Goal: Transaction & Acquisition: Obtain resource

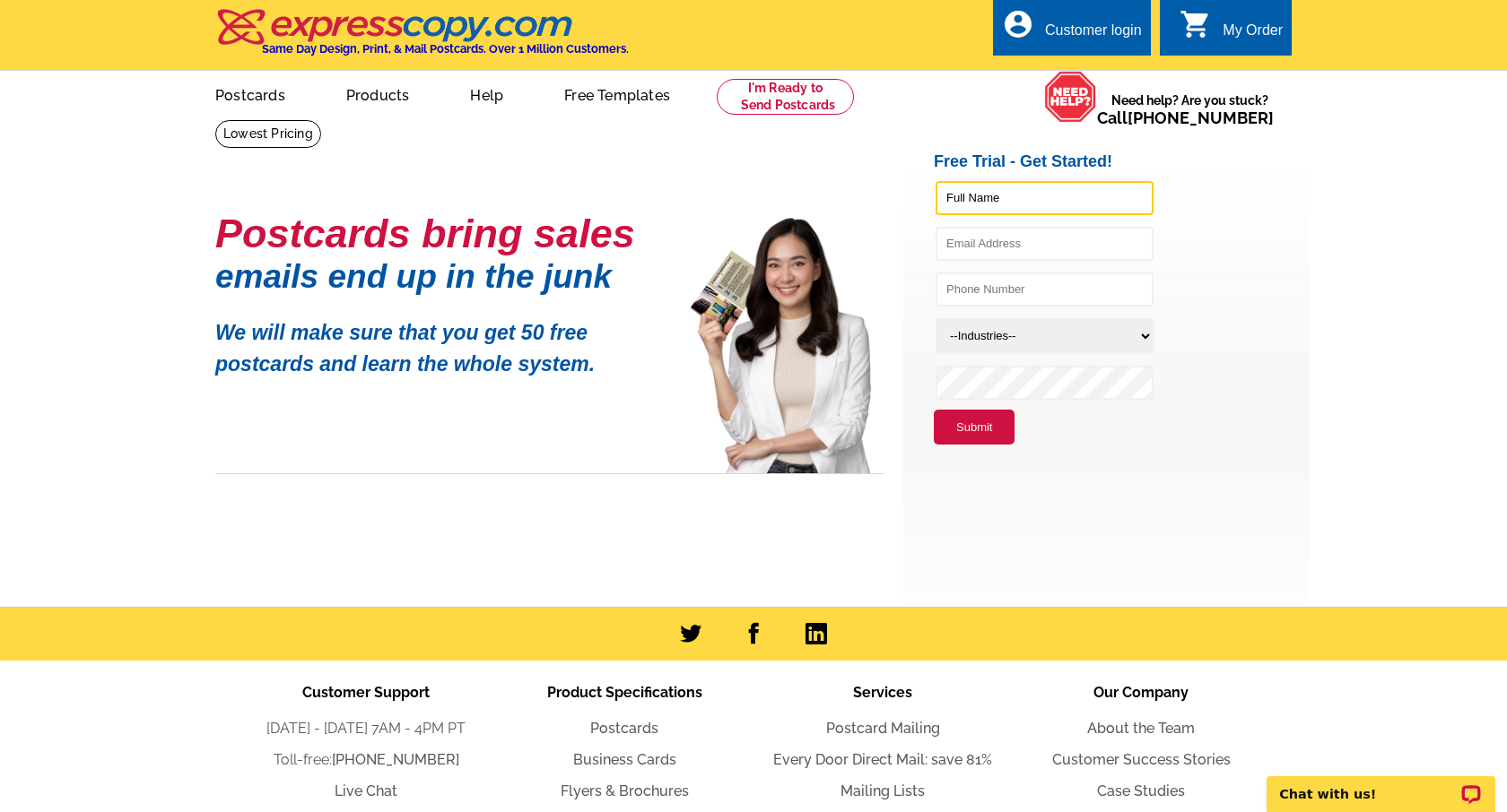
click at [971, 191] on input "text" at bounding box center [1044, 198] width 218 height 34
type input "Venus Bolton"
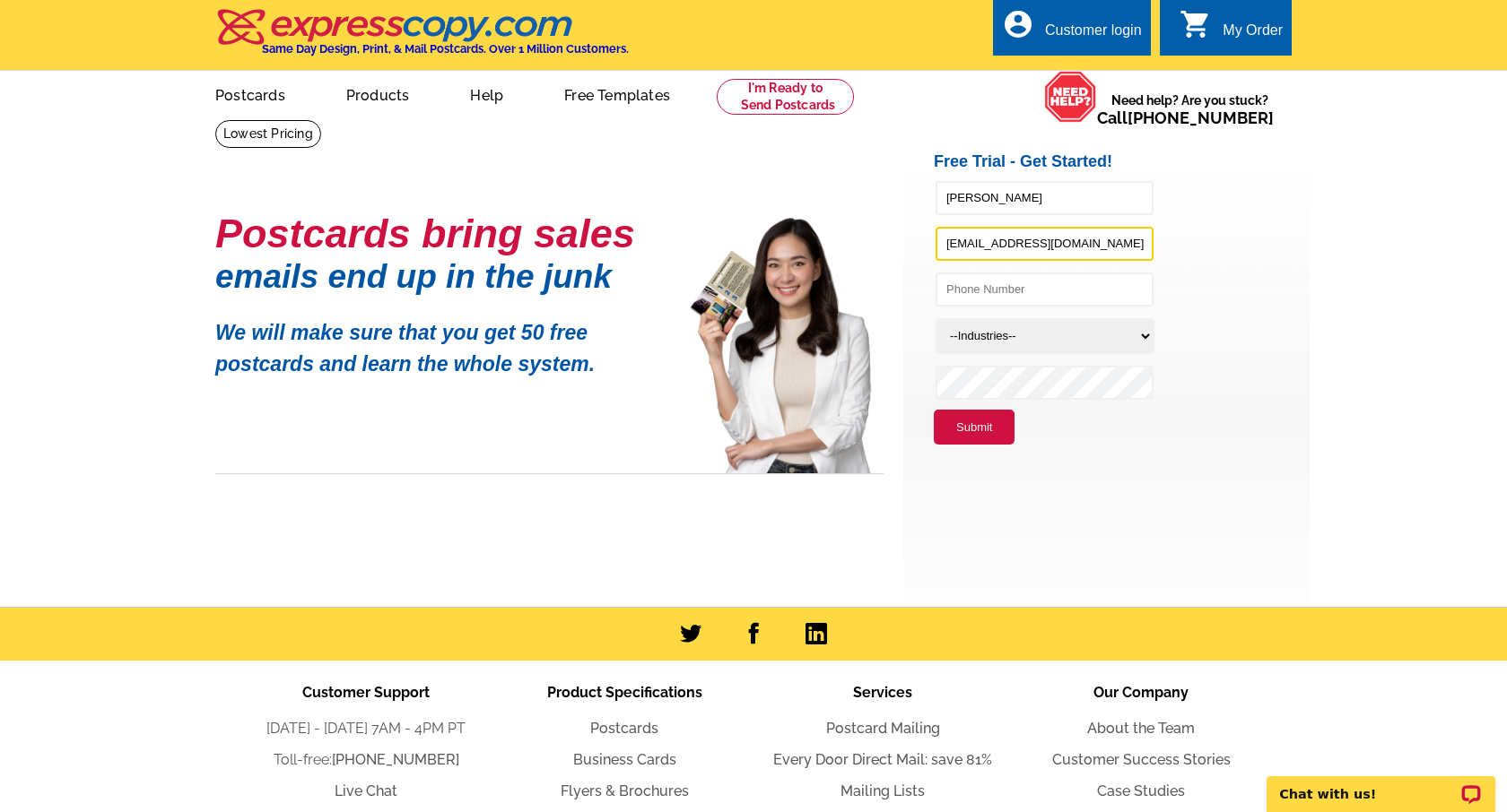
type input "venus@vbrva.com"
type input "8044675066"
click at [1333, 343] on main "Postcards bring sales emails end up in the junk We will make sure that you get …" at bounding box center [753, 363] width 1507 height 487
click at [986, 328] on select "--Industries-- Residential Real Estate Accounting Agriculture Architecture Arts…" at bounding box center [1044, 336] width 219 height 36
select select "785"
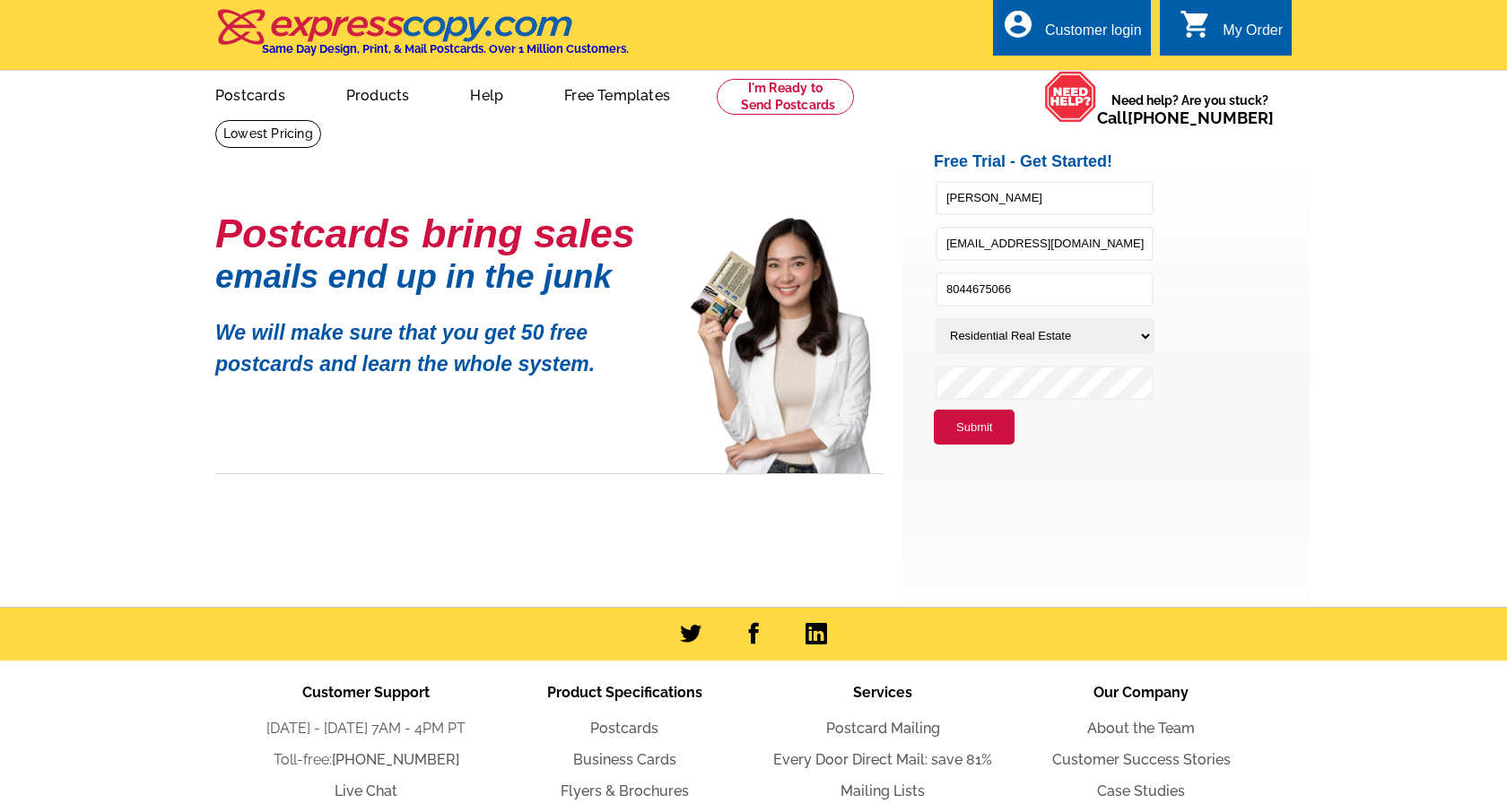
click at [1355, 327] on main "Postcards bring sales emails end up in the junk We will make sure that you get …" at bounding box center [753, 363] width 1507 height 487
click at [887, 547] on table at bounding box center [693, 484] width 417 height 179
click at [973, 430] on button "Submit" at bounding box center [973, 427] width 80 height 36
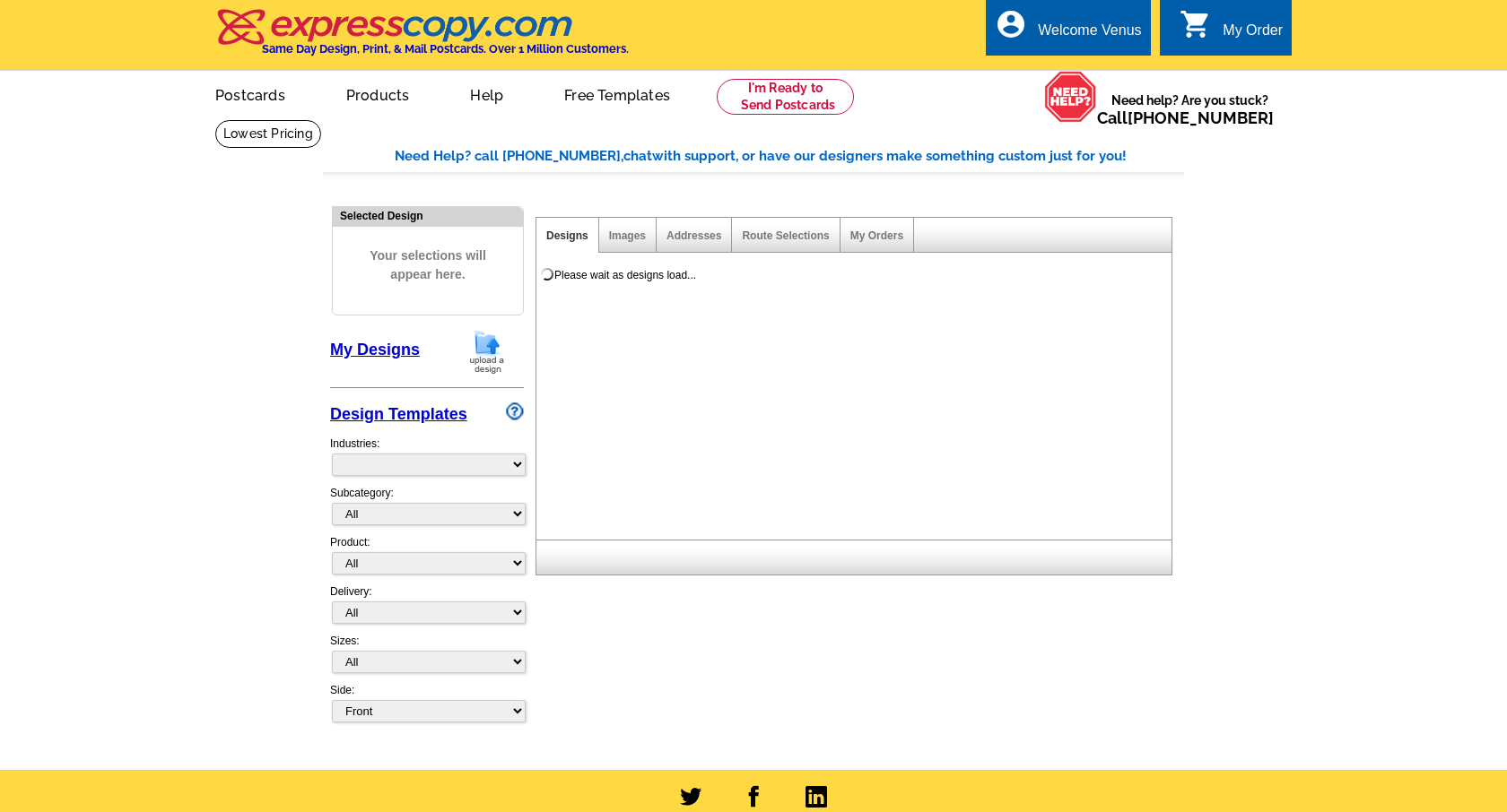
select select "785"
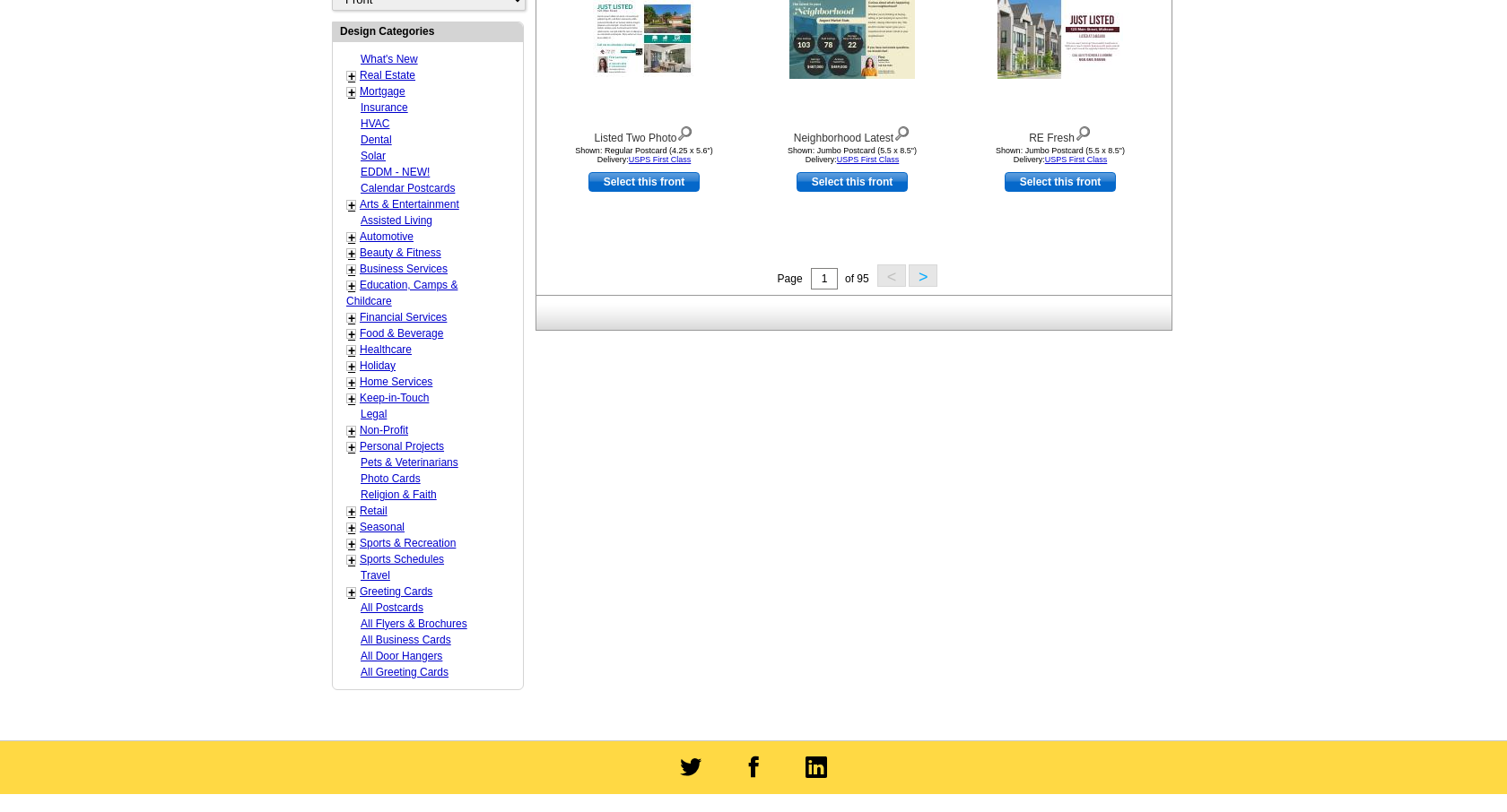
scroll to position [711, 0]
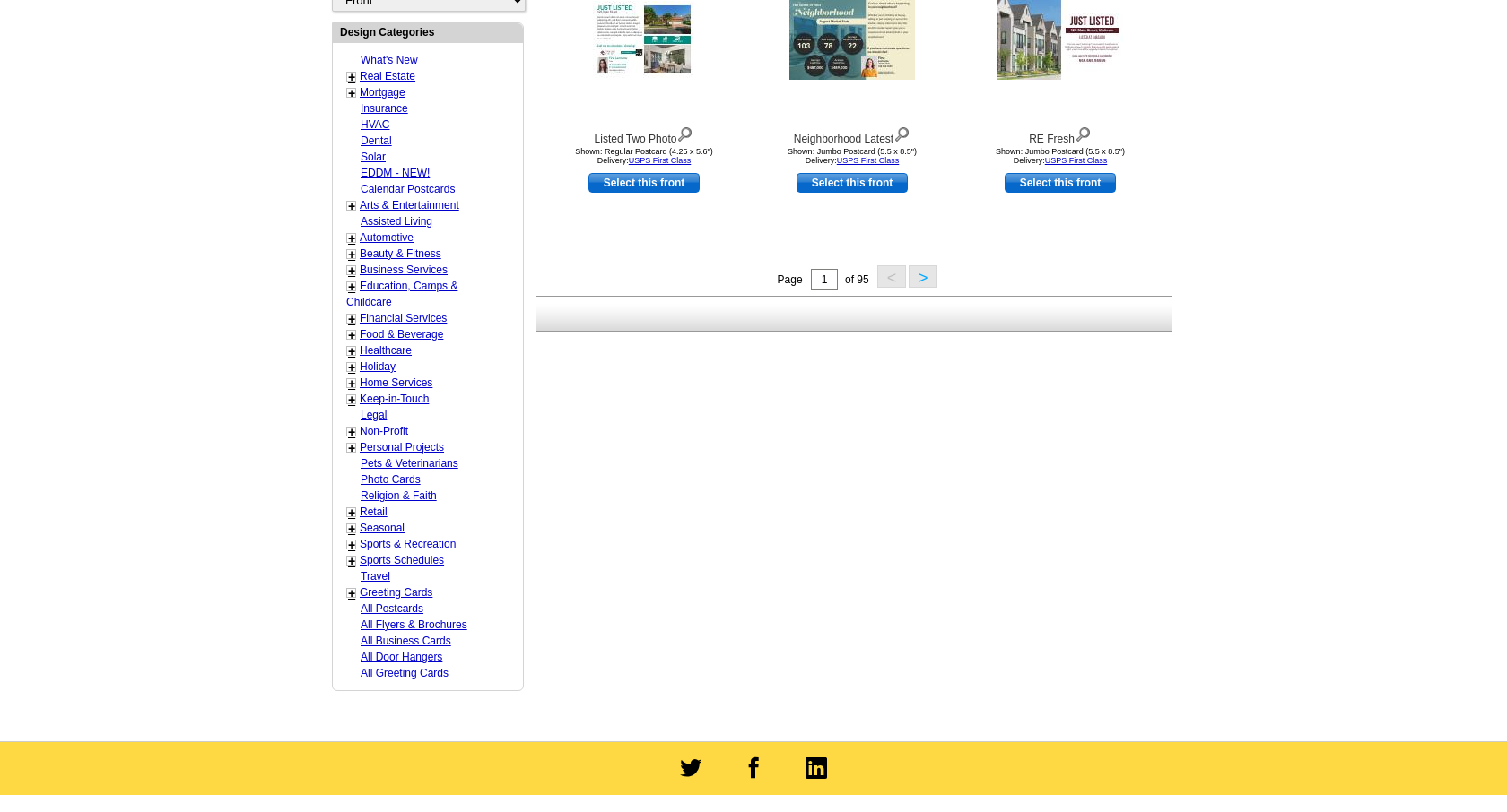
click at [401, 77] on link "Real Estate" at bounding box center [388, 77] width 56 height 13
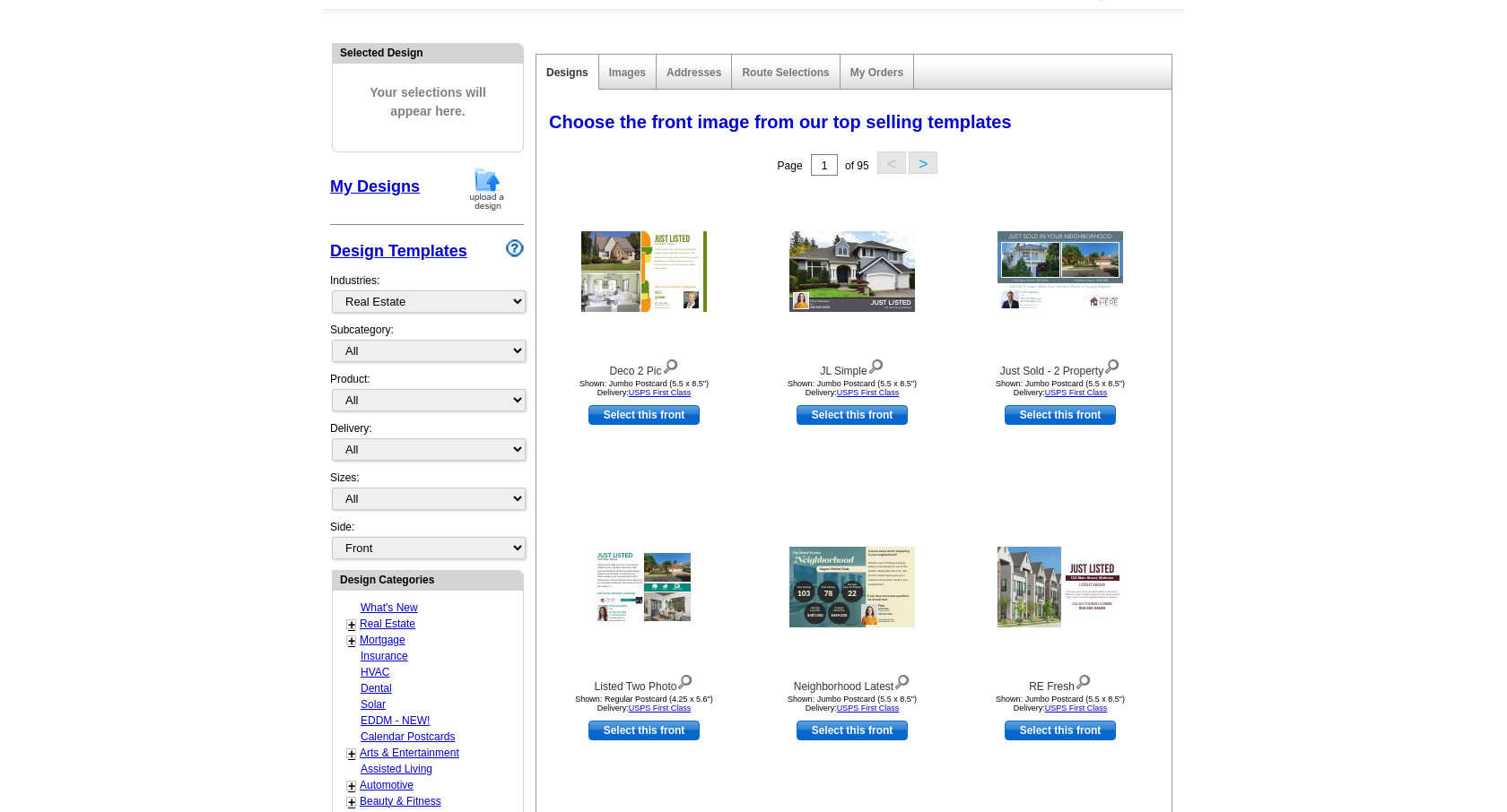
scroll to position [160, 0]
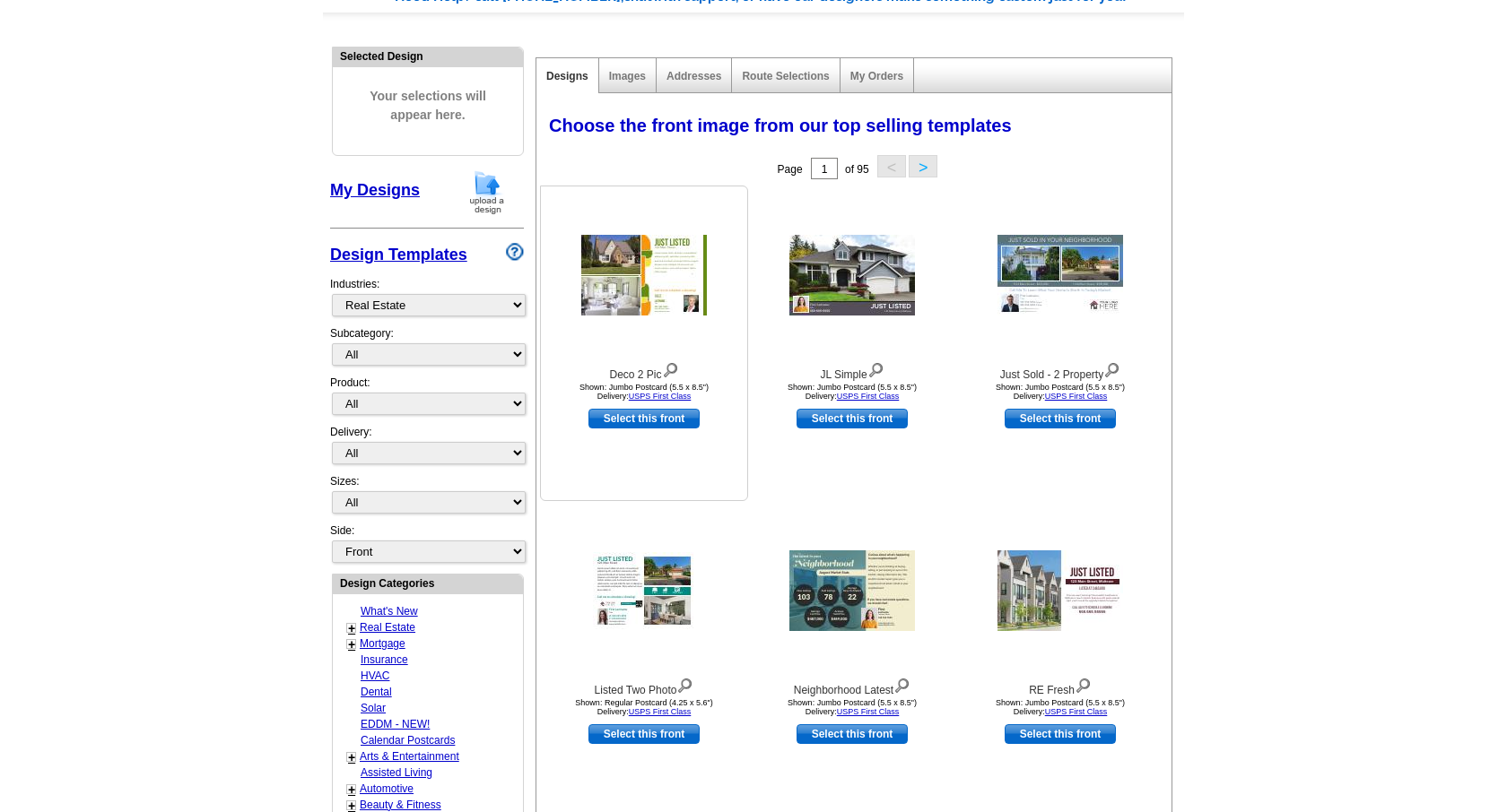
click at [658, 273] on img at bounding box center [644, 275] width 126 height 80
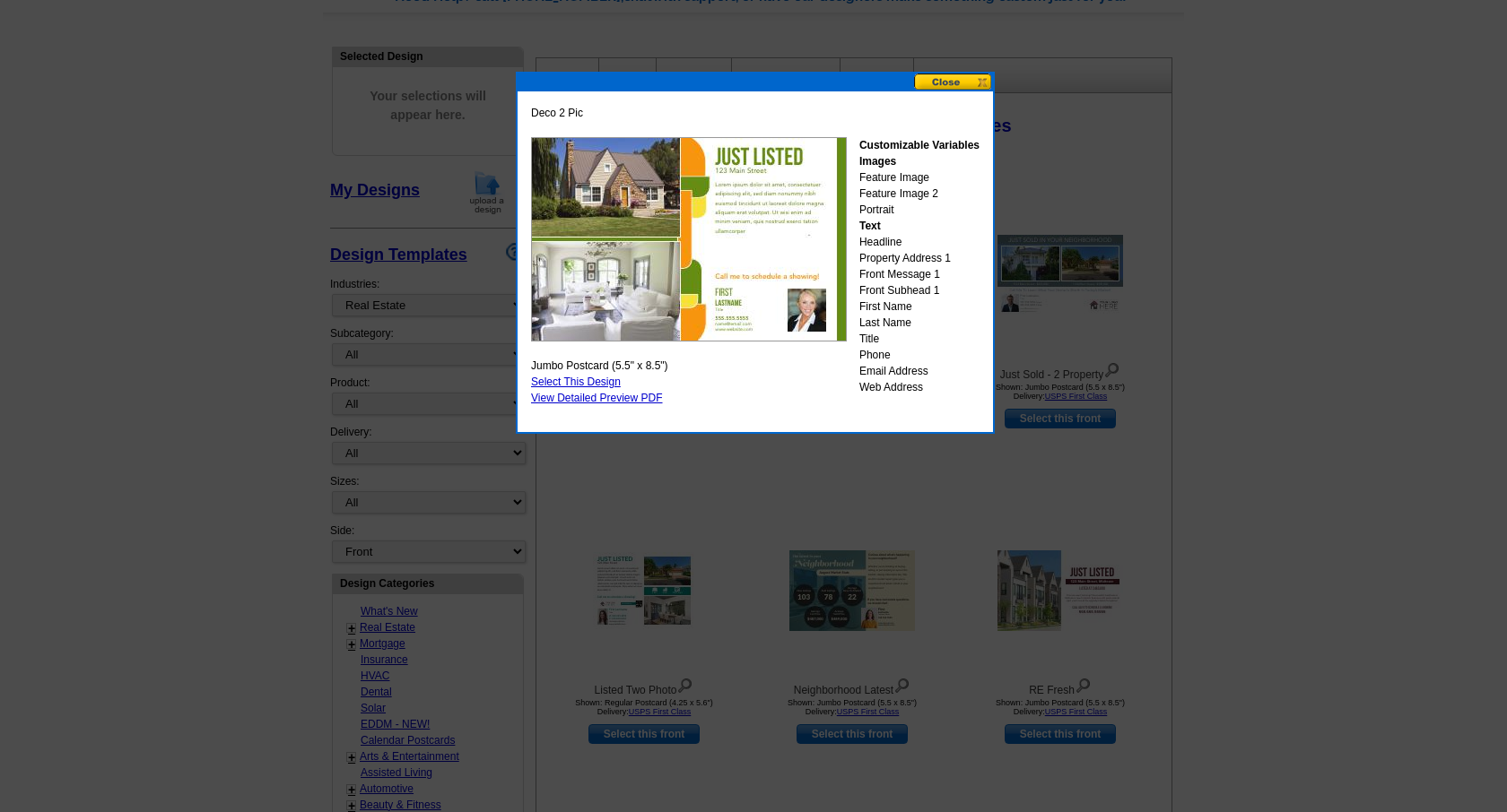
click at [954, 72] on div "Deco 2 Pic Customizable Variables Images Feature Image Feature Image 2 Portrait…" at bounding box center [755, 253] width 479 height 363
click at [956, 84] on button at bounding box center [953, 81] width 79 height 17
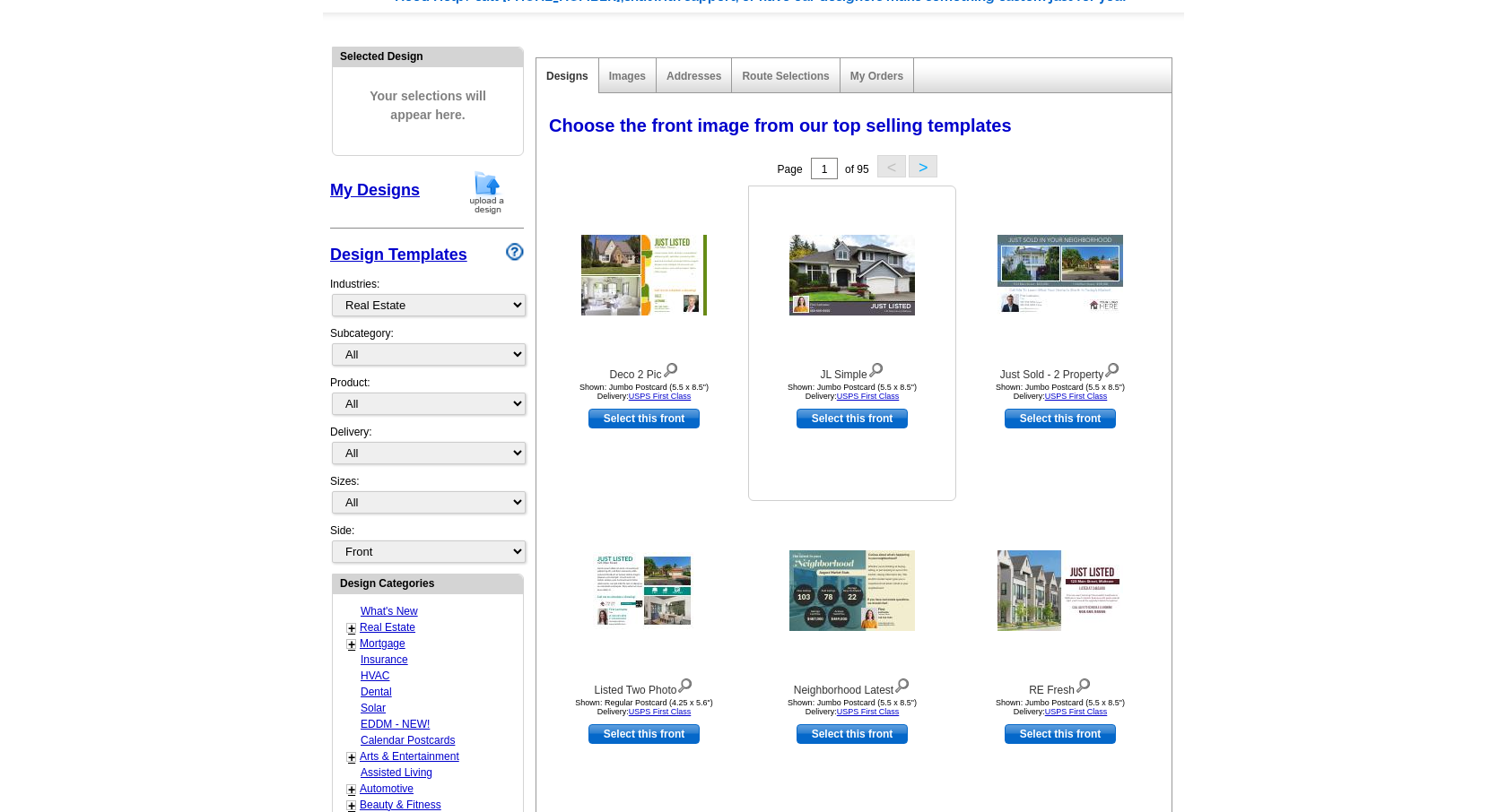
click at [830, 262] on img at bounding box center [852, 275] width 126 height 80
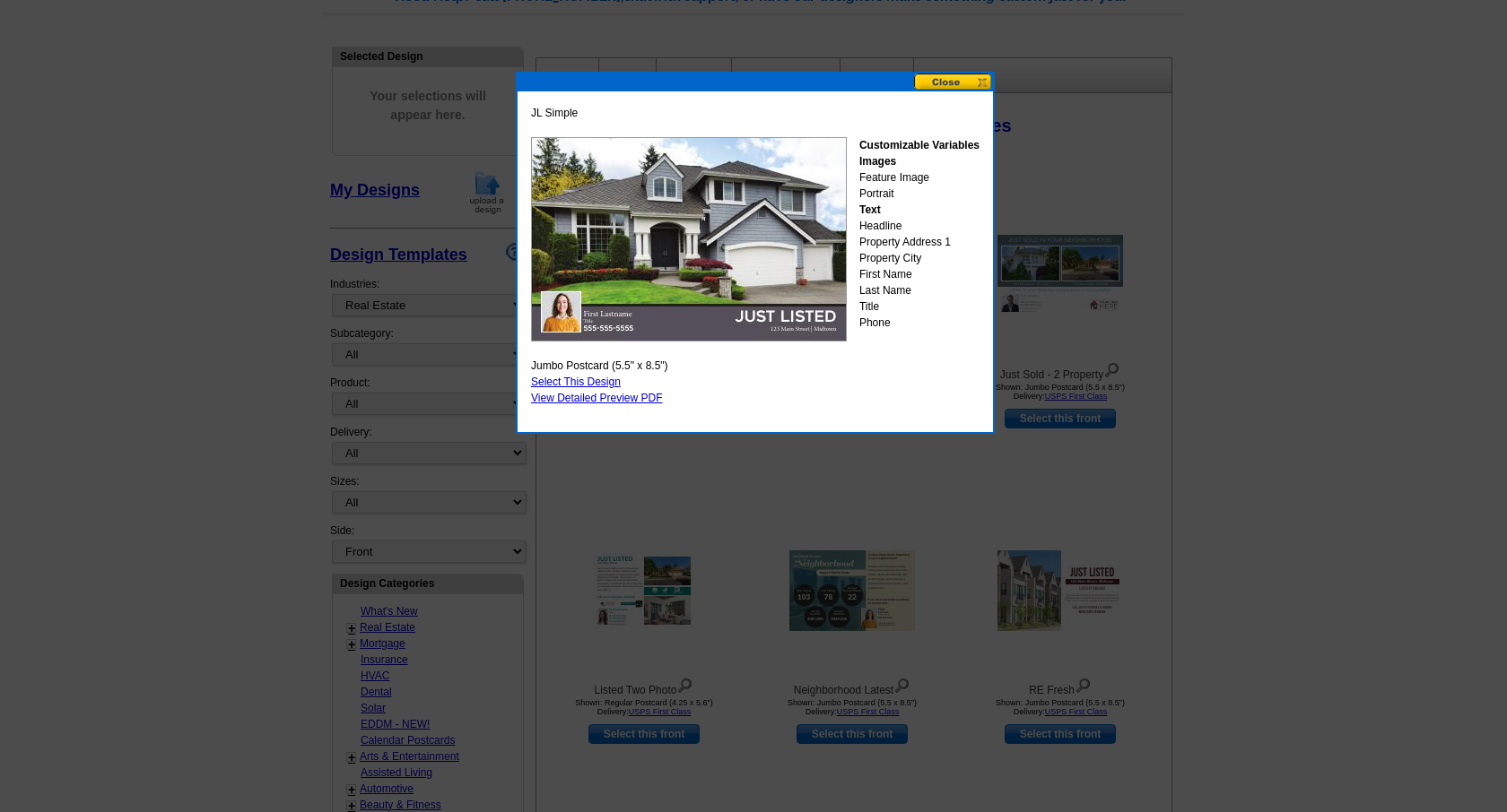
click at [956, 86] on button at bounding box center [953, 81] width 79 height 17
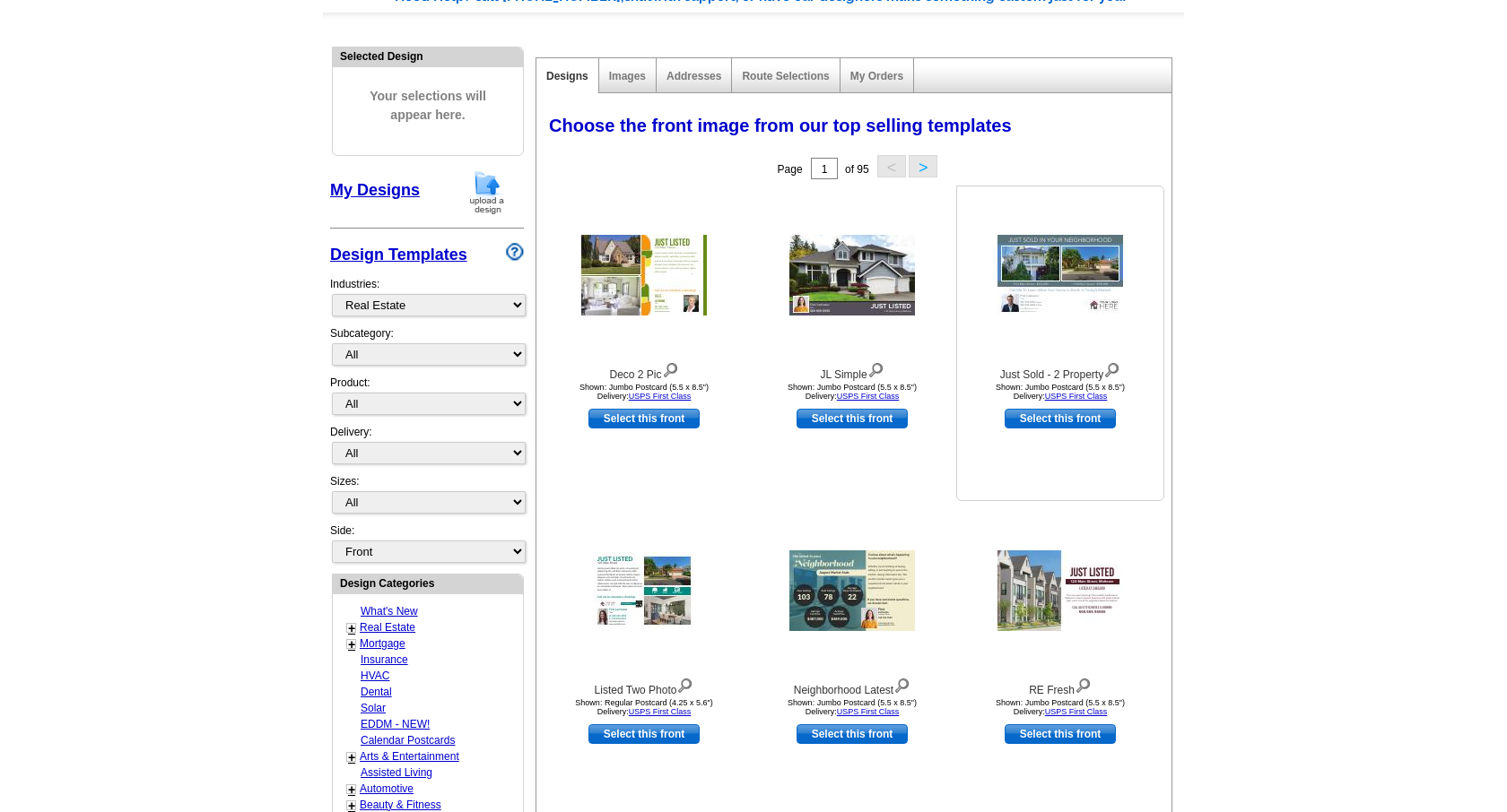
click at [1052, 253] on img at bounding box center [1060, 275] width 126 height 80
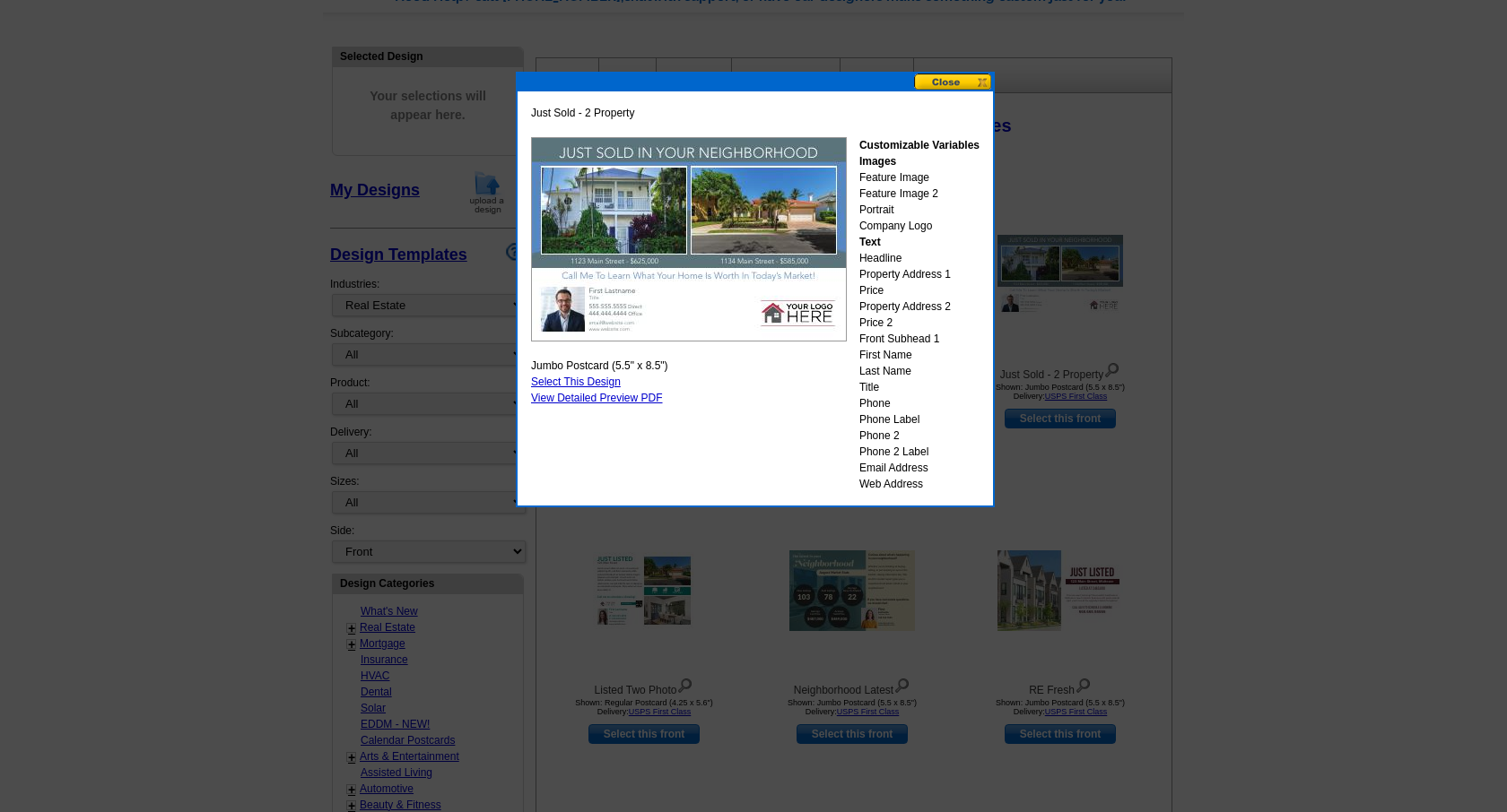
click at [957, 77] on button at bounding box center [953, 81] width 79 height 17
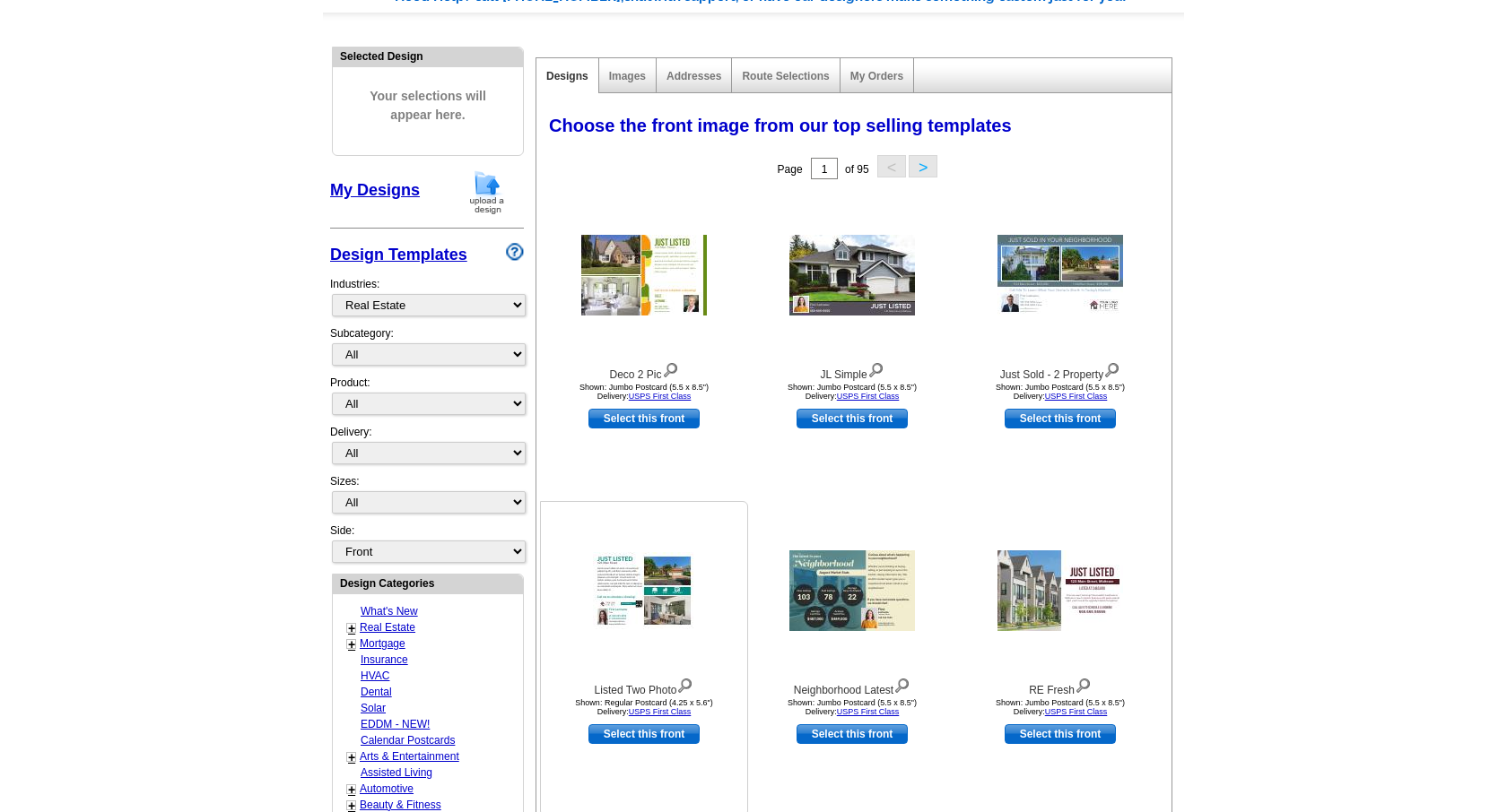
click at [655, 576] on img at bounding box center [644, 590] width 103 height 77
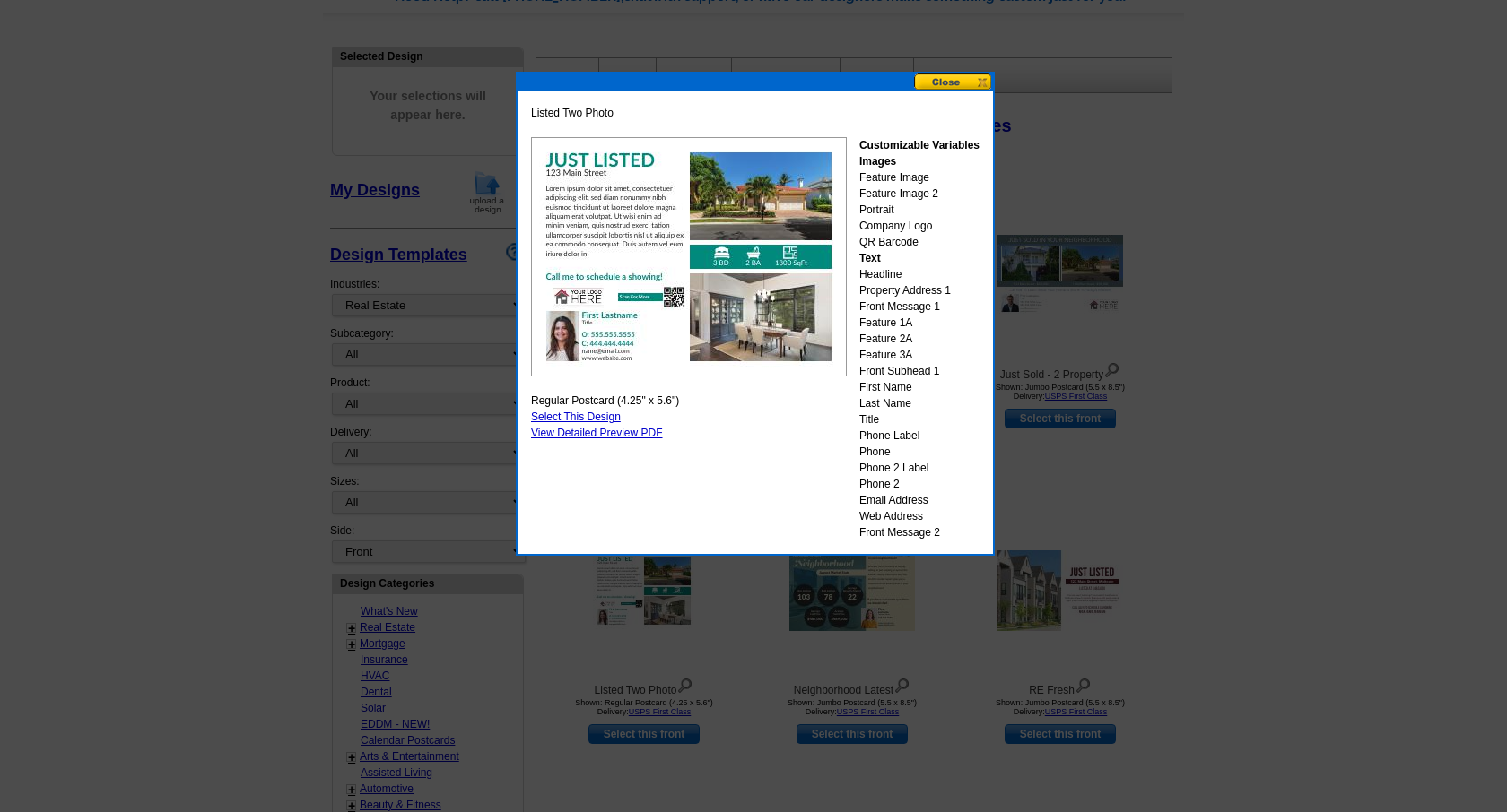
click at [945, 85] on button at bounding box center [953, 81] width 79 height 17
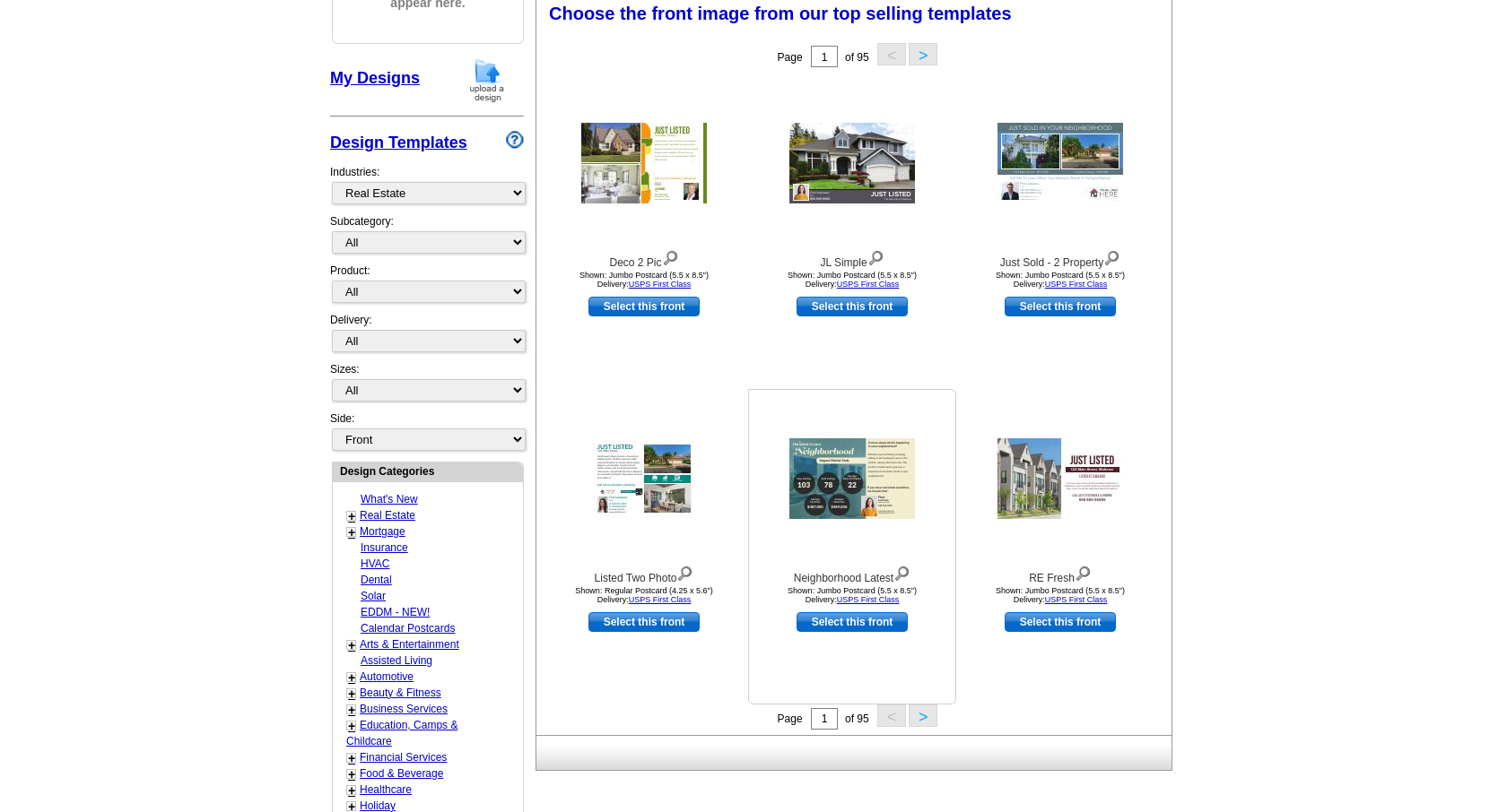
scroll to position [277, 0]
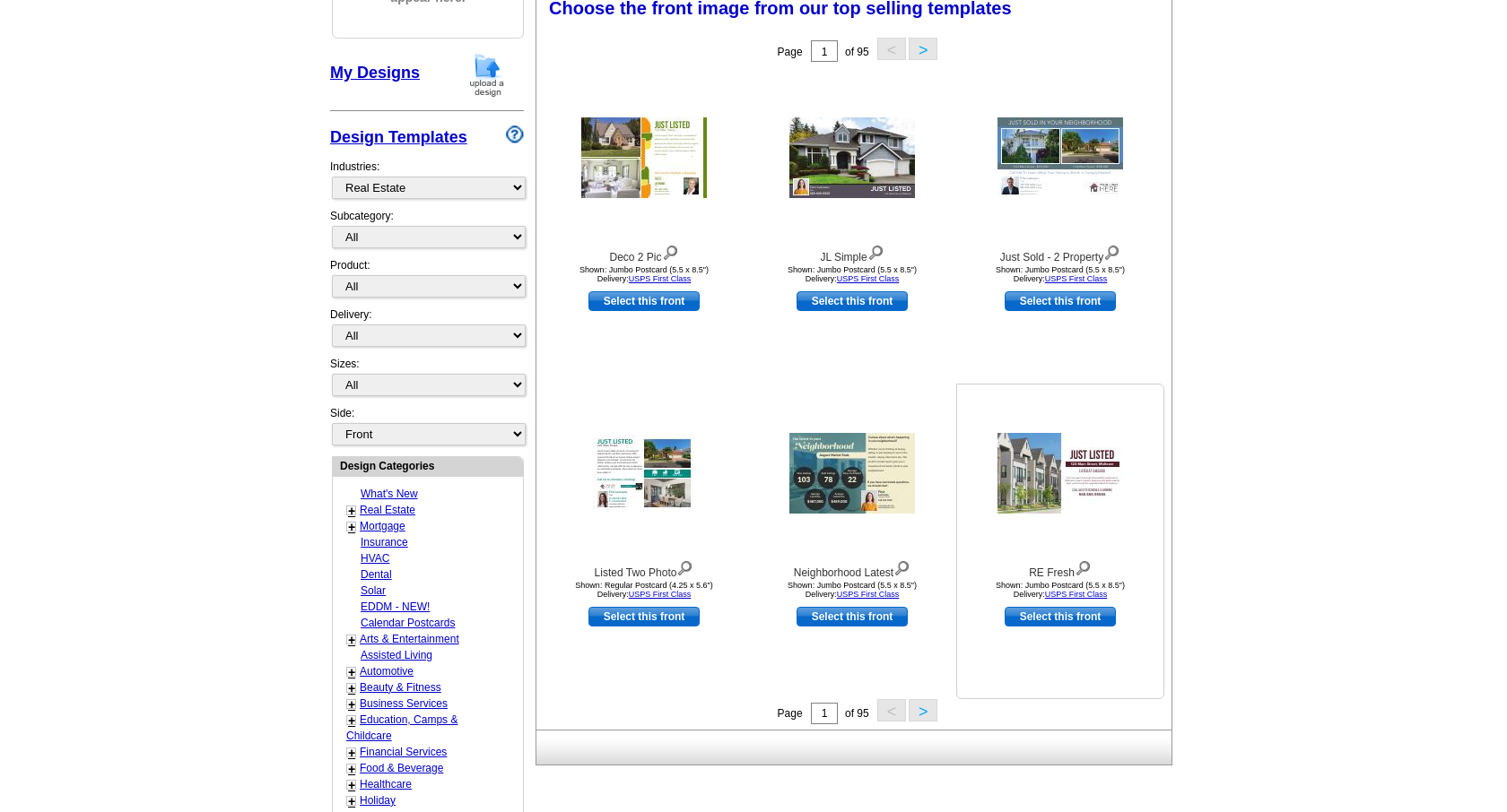
click at [1044, 452] on img at bounding box center [1060, 473] width 126 height 80
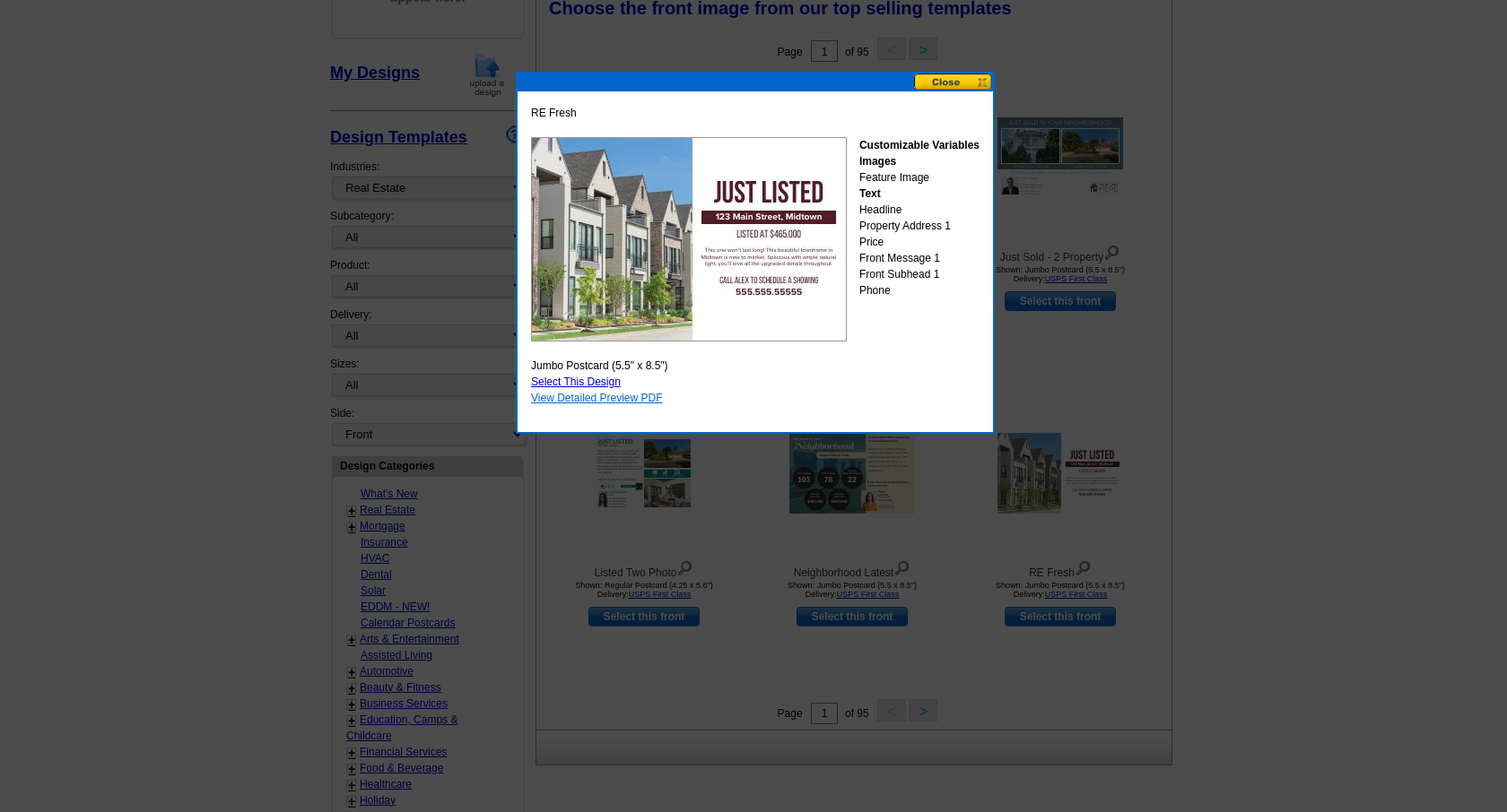
click at [588, 399] on link "View Detailed Preview PDF" at bounding box center [597, 399] width 132 height 13
click at [940, 80] on button at bounding box center [953, 81] width 79 height 17
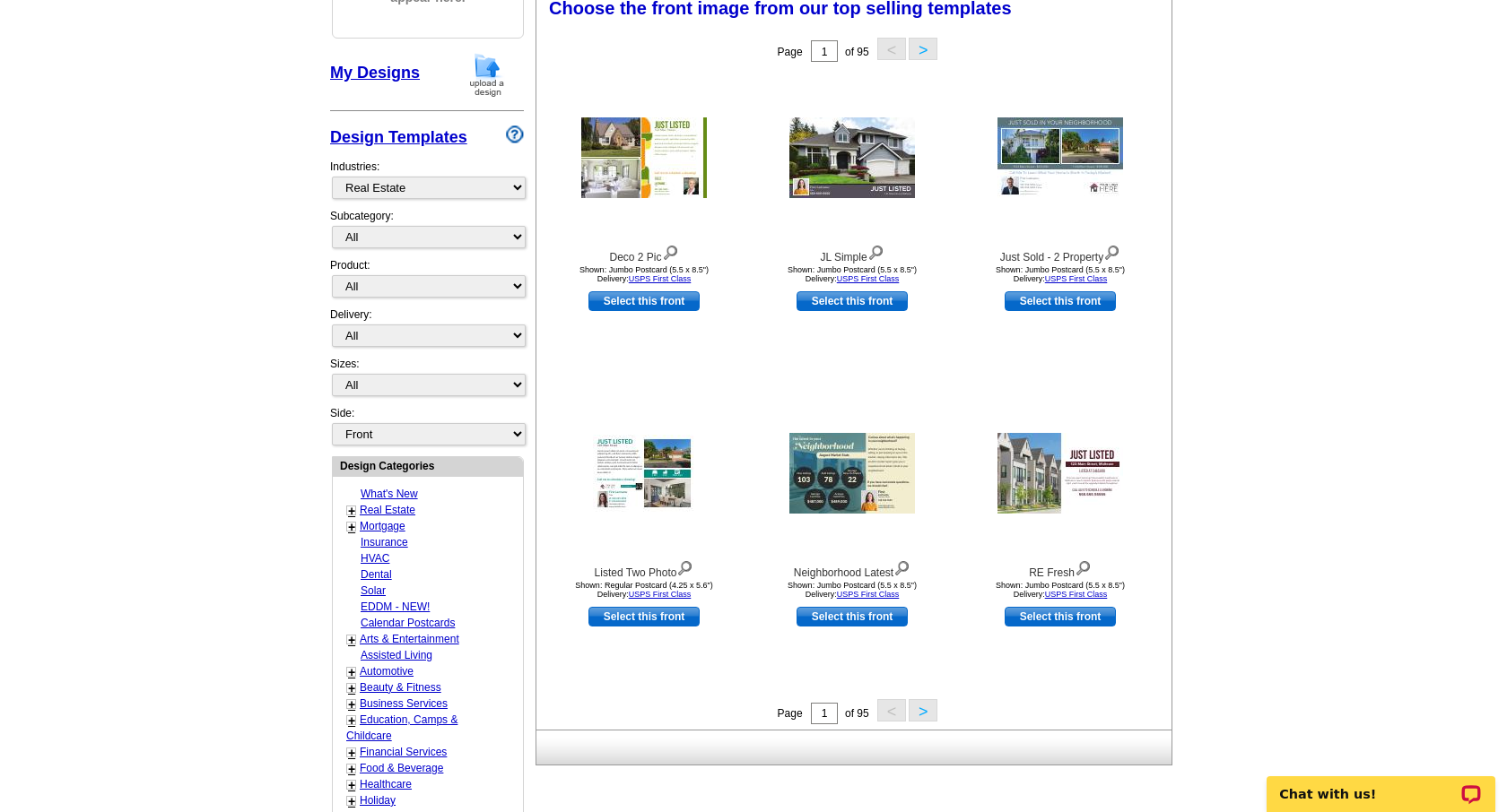
click at [922, 708] on button ">" at bounding box center [922, 710] width 29 height 22
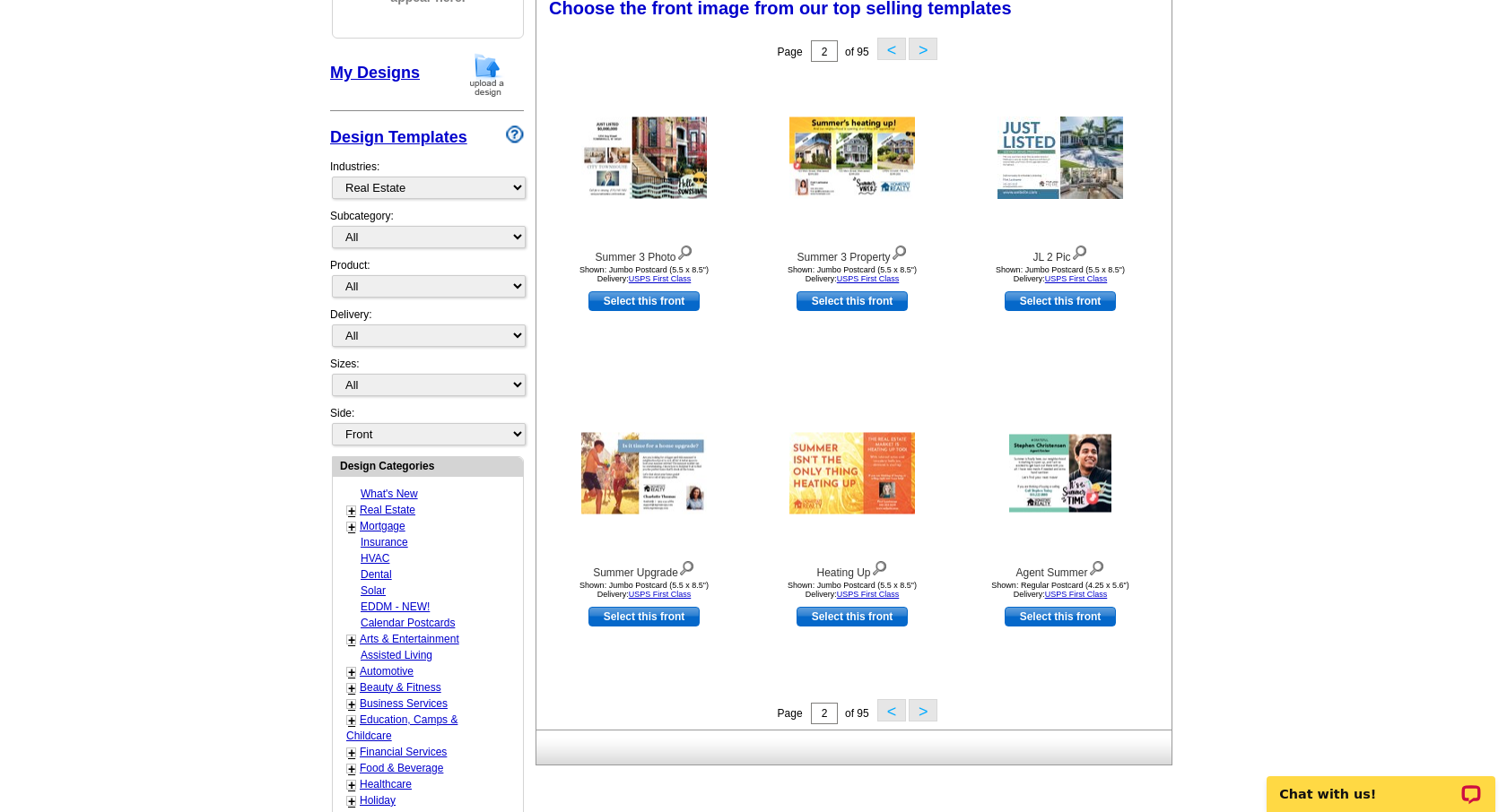
click at [923, 708] on button ">" at bounding box center [922, 710] width 29 height 22
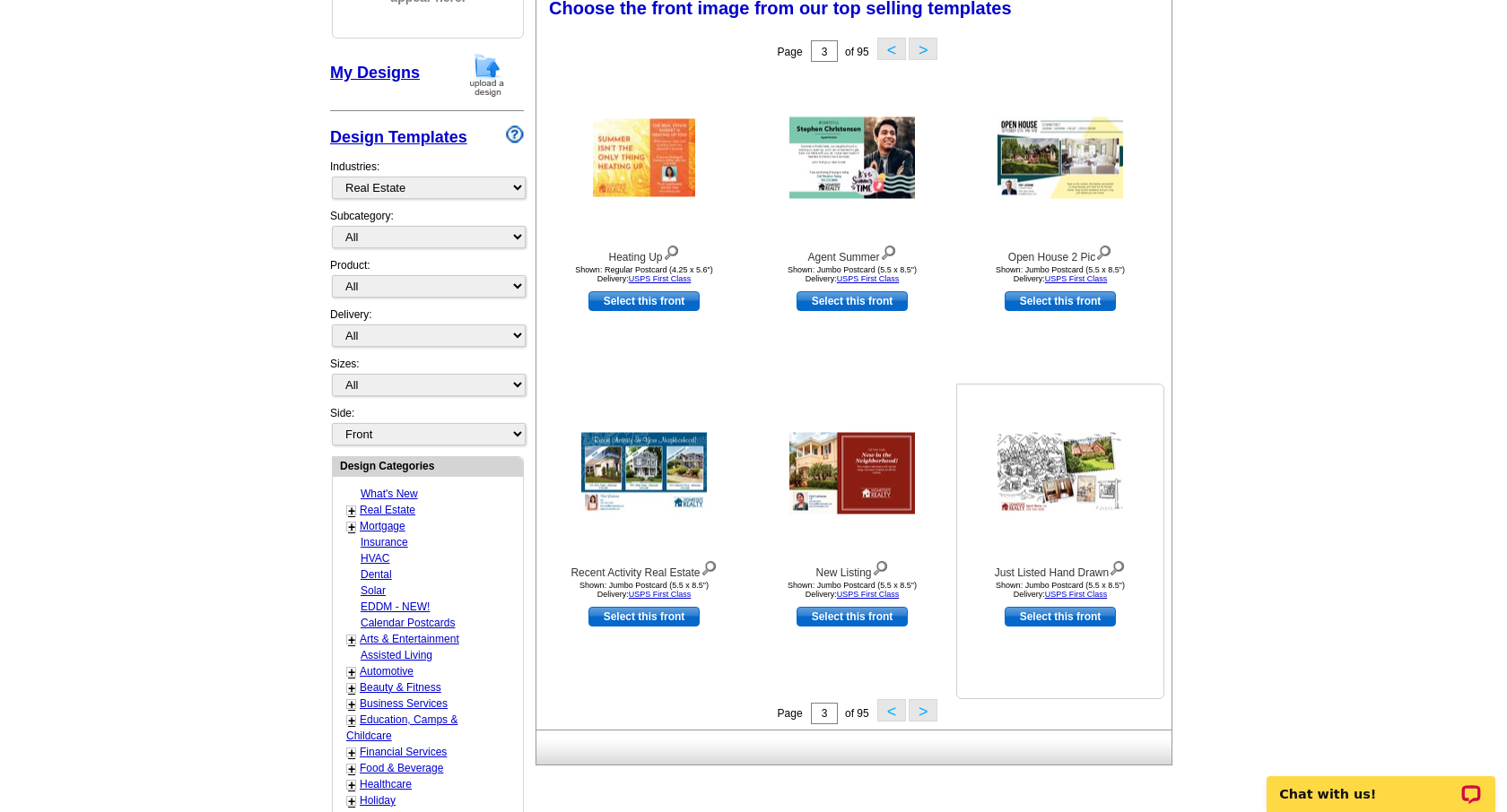
click at [1029, 473] on img at bounding box center [1060, 474] width 126 height 81
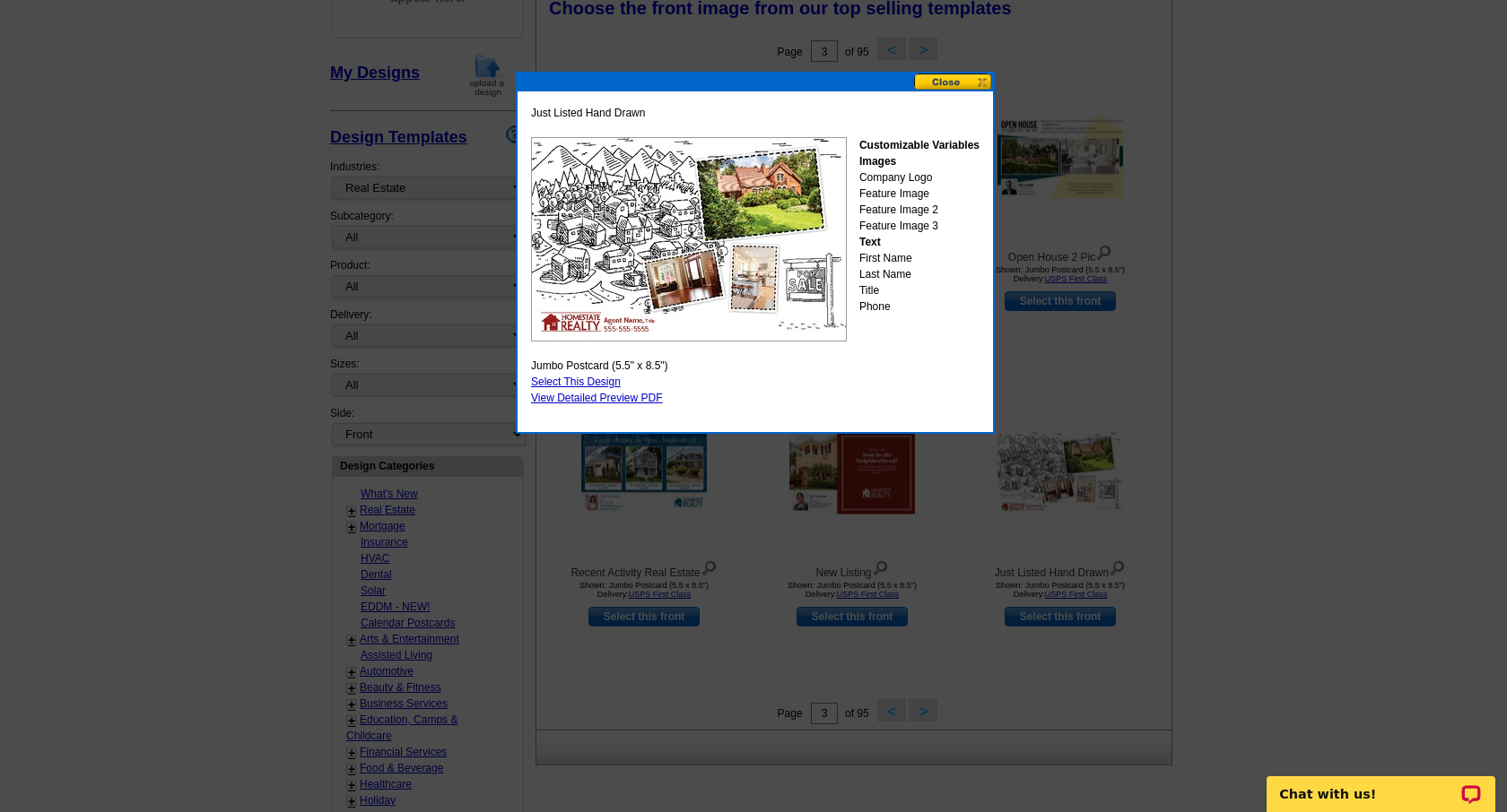
click at [939, 78] on button at bounding box center [953, 81] width 79 height 17
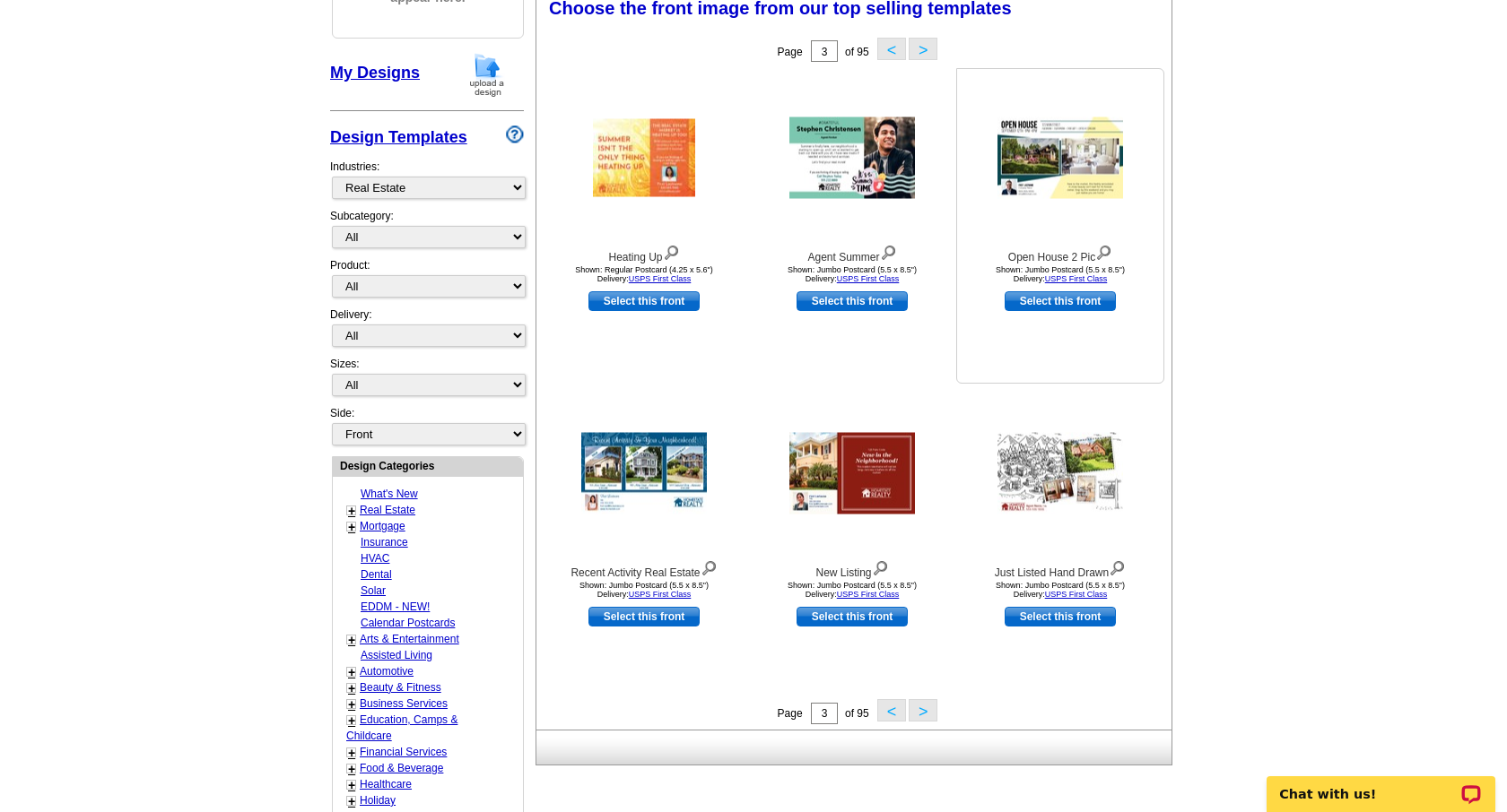
scroll to position [347, 0]
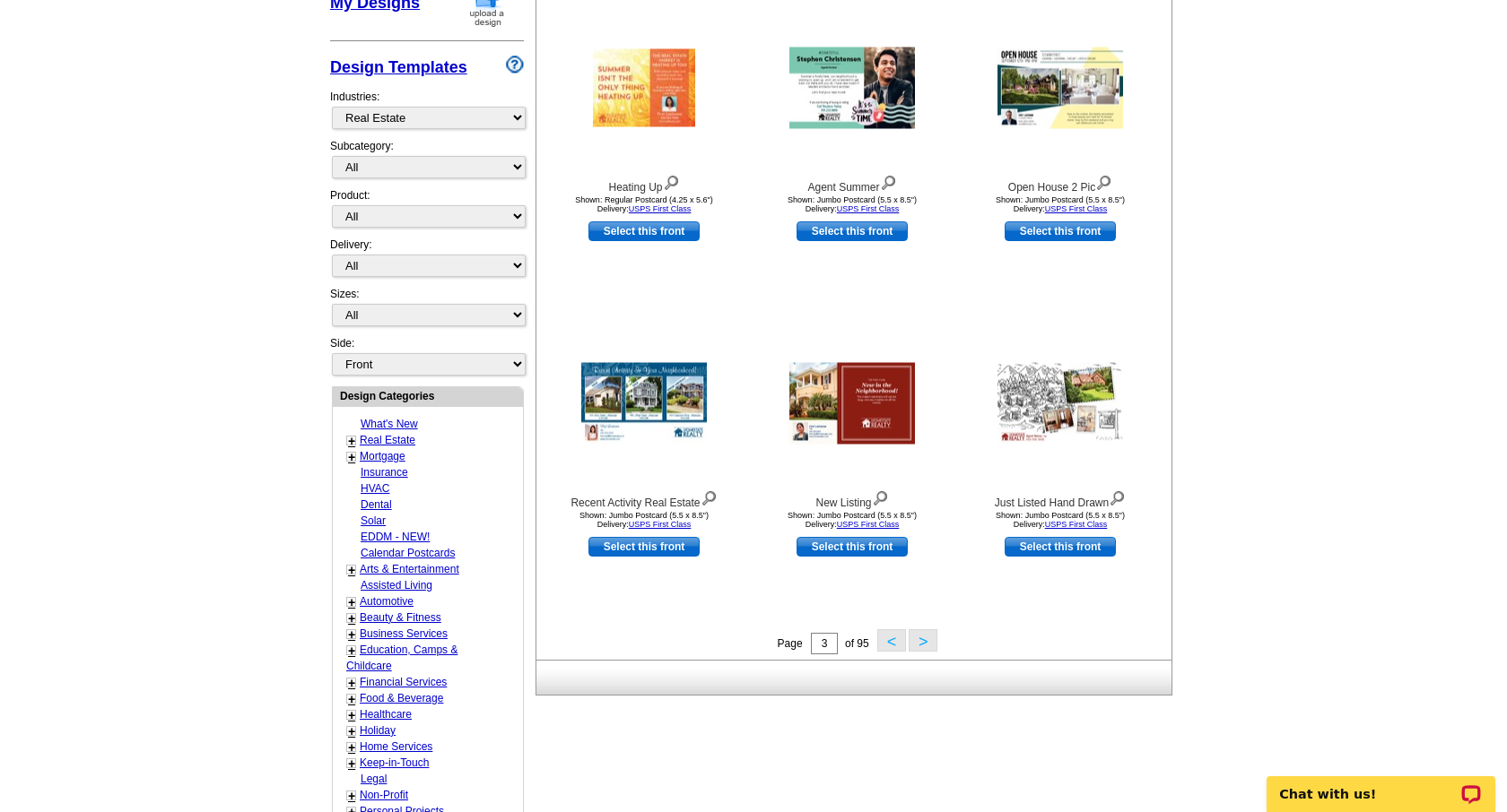
click at [930, 639] on button ">" at bounding box center [922, 641] width 29 height 22
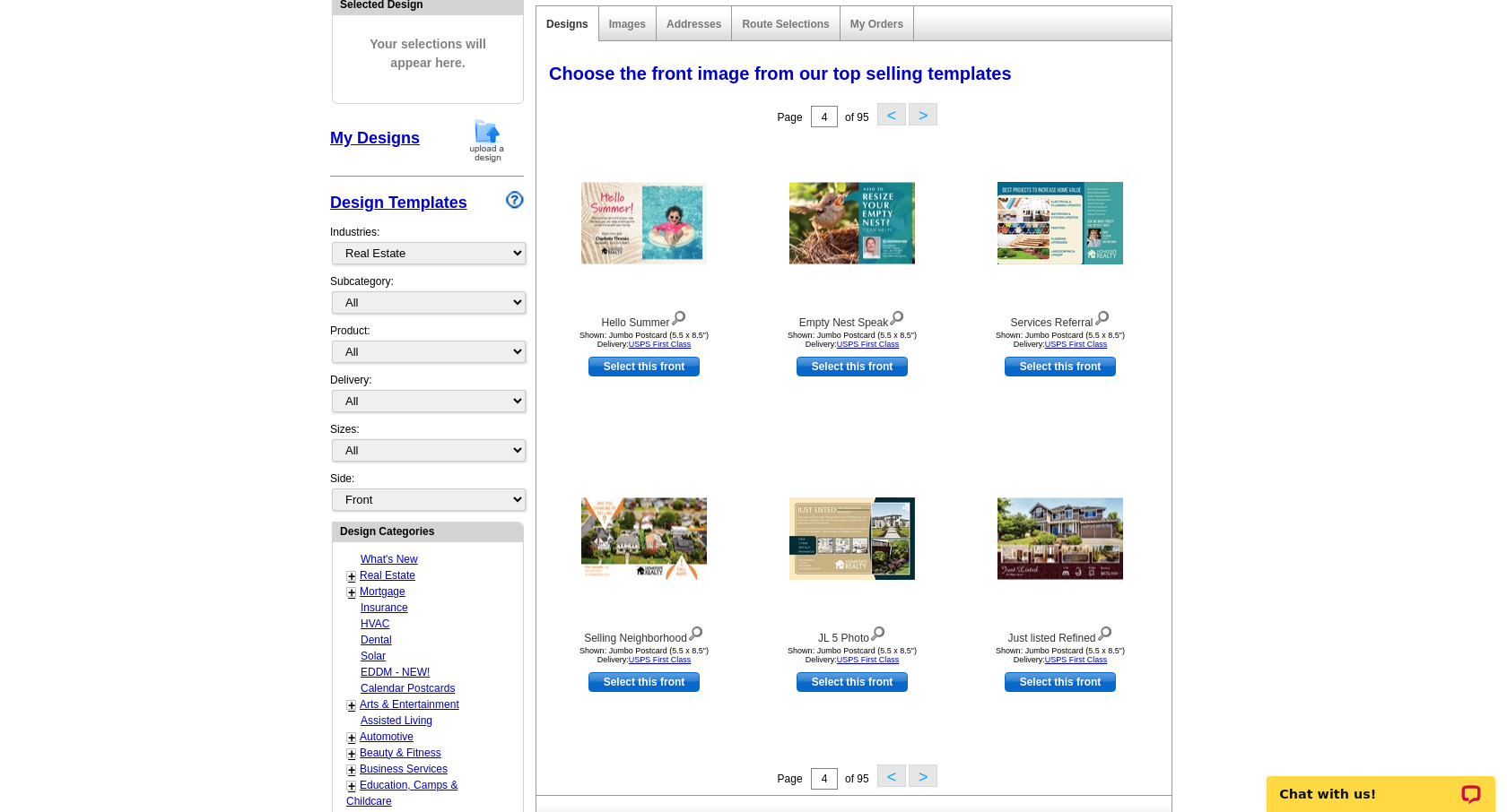
scroll to position [0, 0]
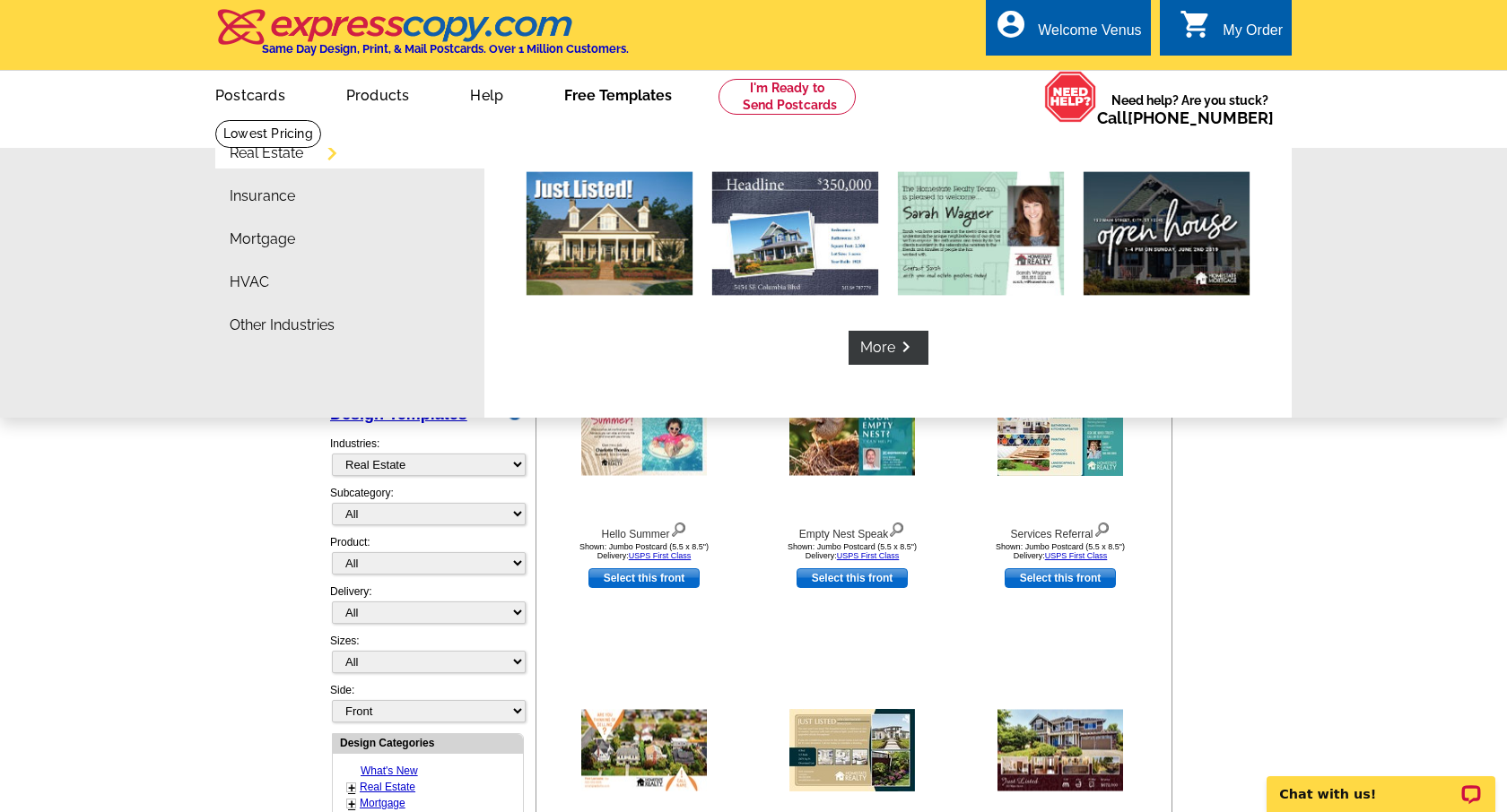
click at [632, 92] on link "Free Templates" at bounding box center [618, 94] width 165 height 43
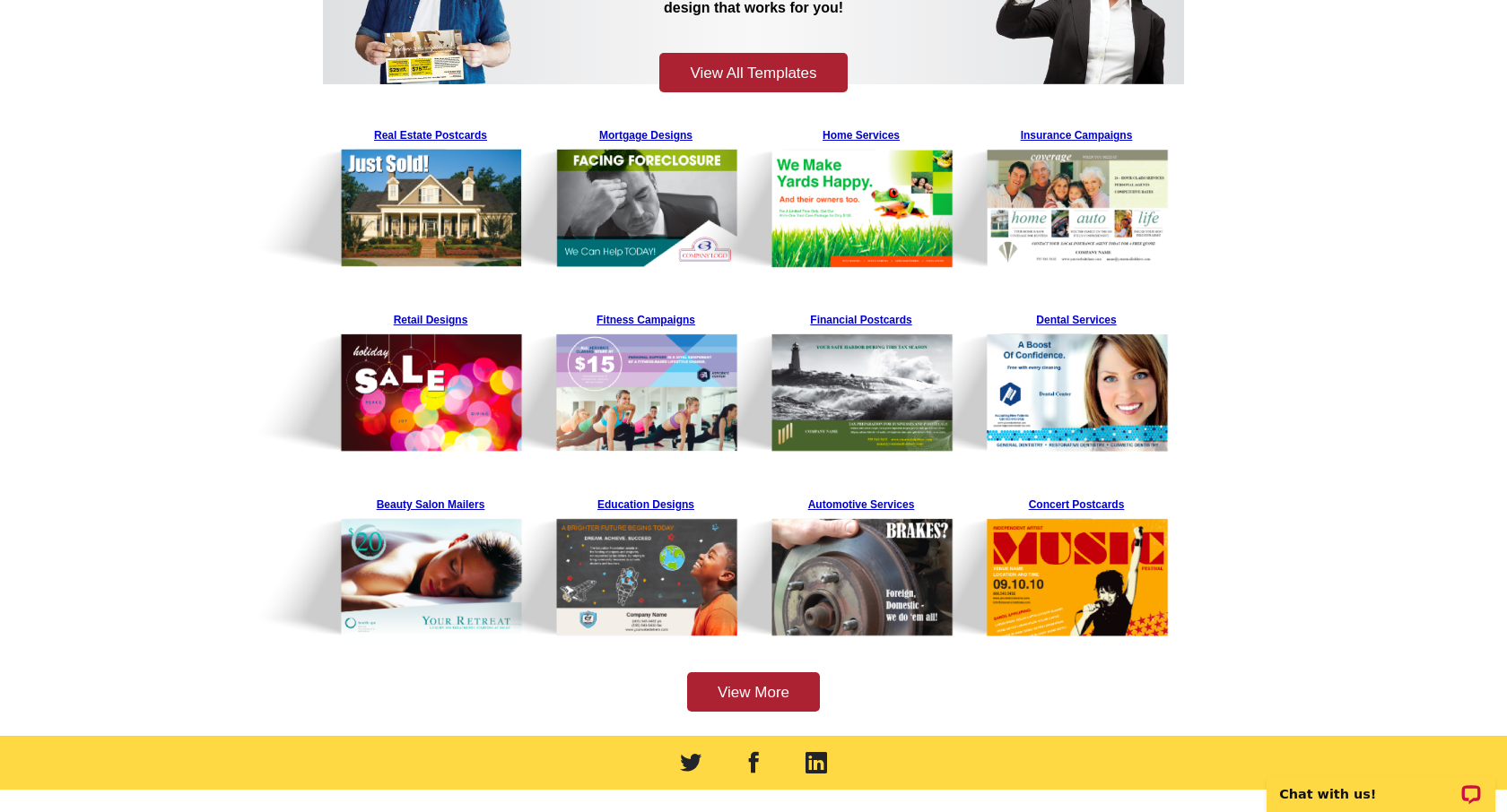
scroll to position [297, 0]
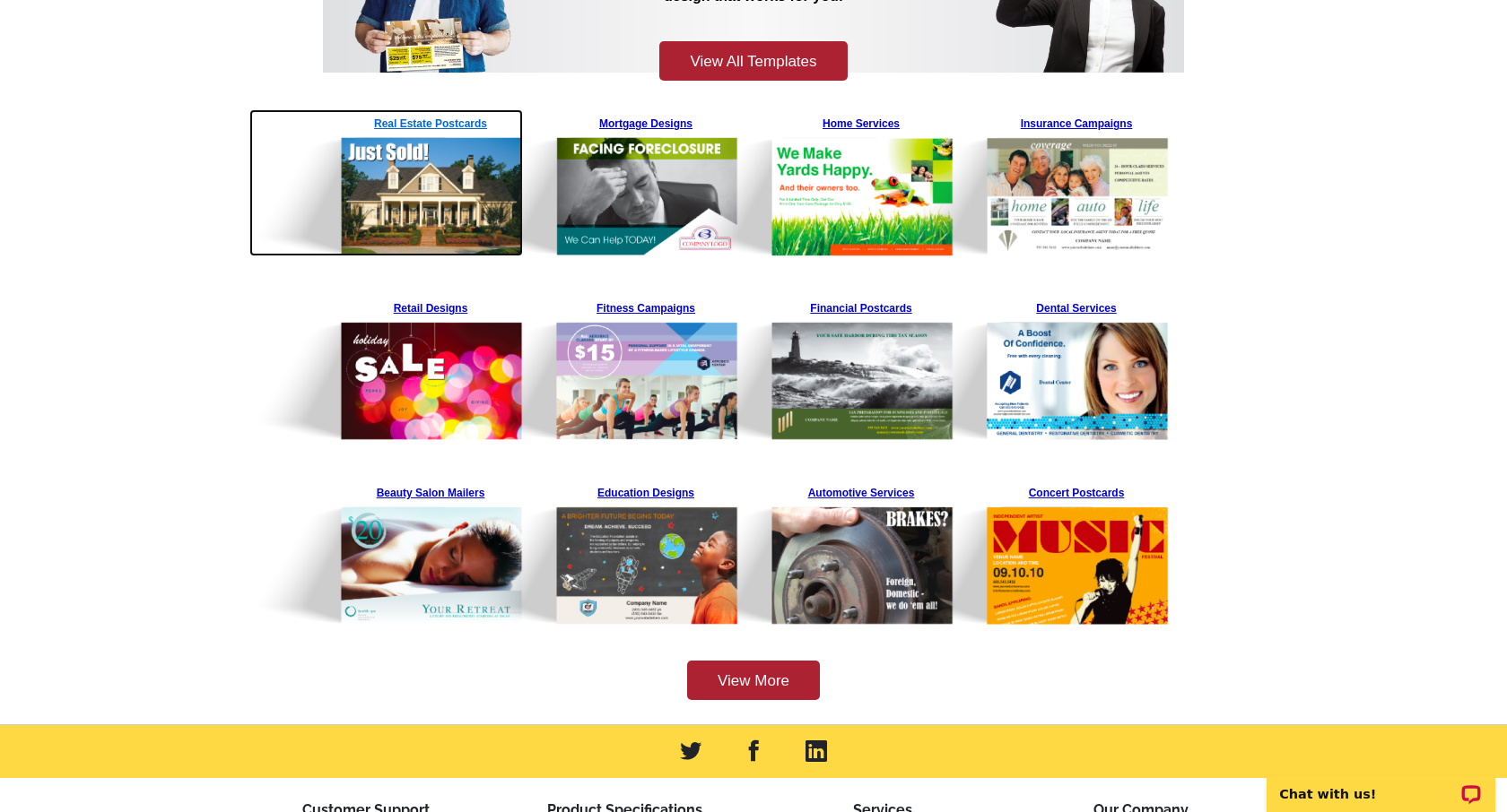
click at [426, 124] on img at bounding box center [387, 182] width 274 height 147
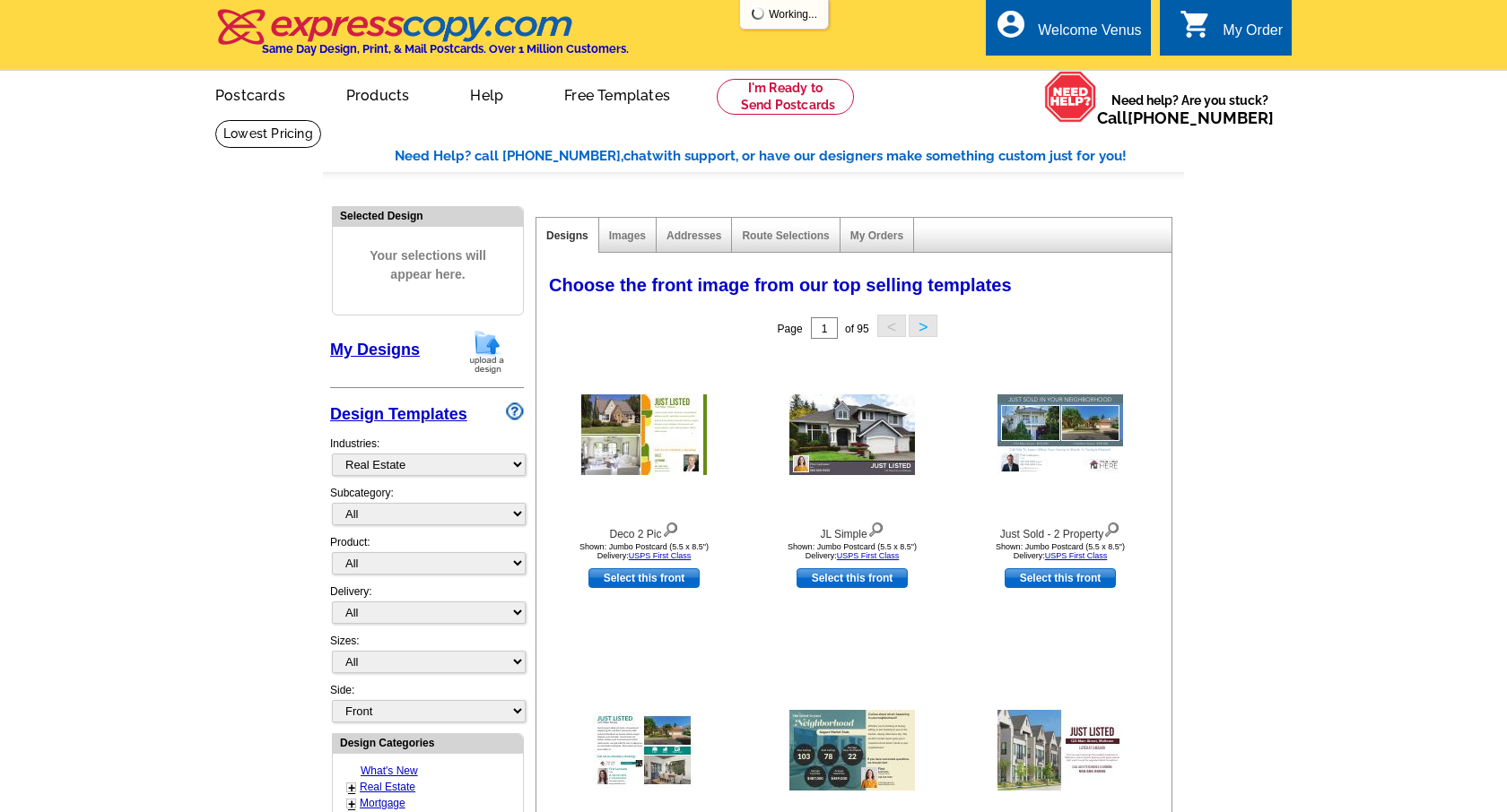
select select "785"
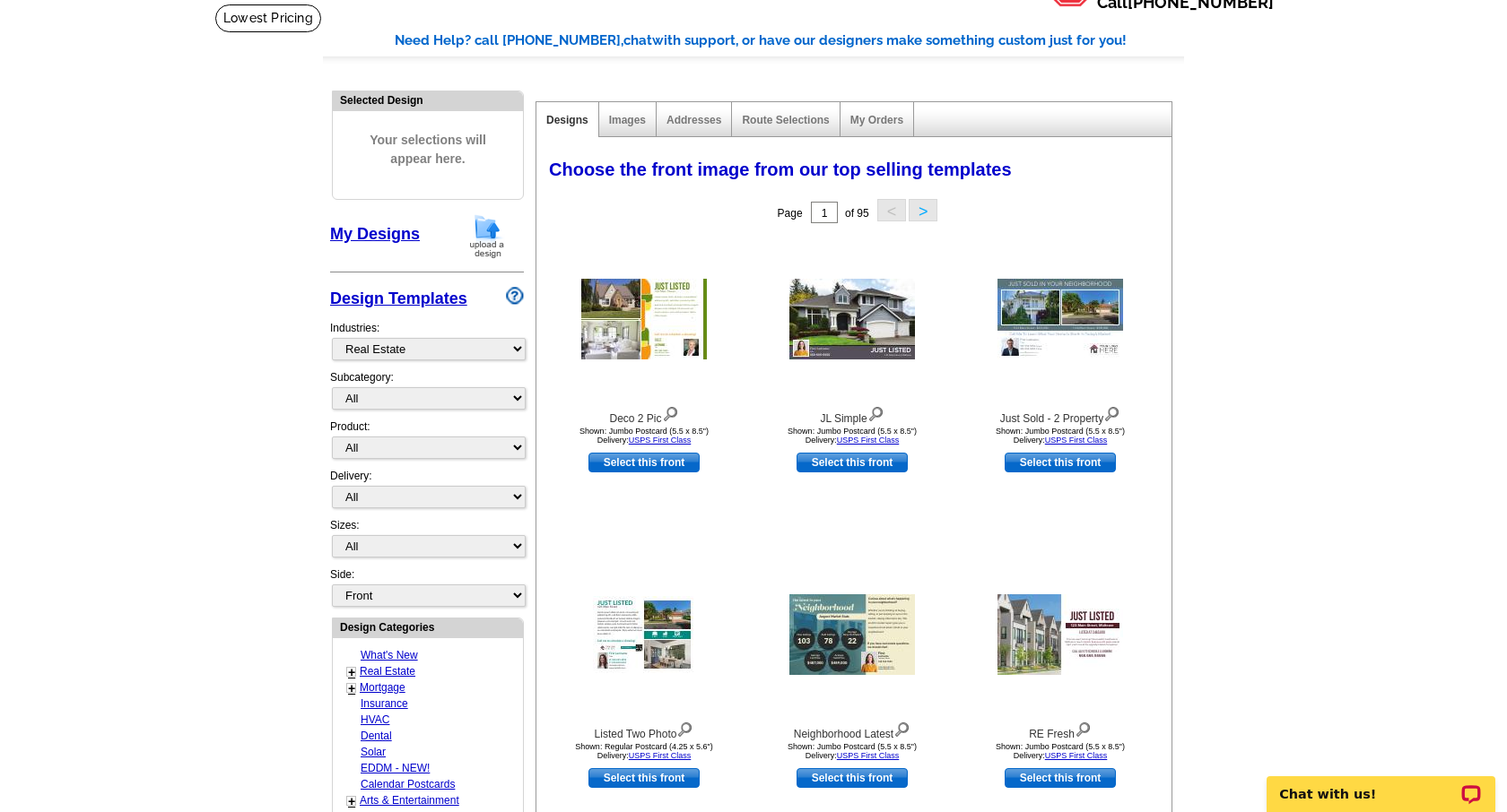
scroll to position [114, 0]
